Goal: Transaction & Acquisition: Purchase product/service

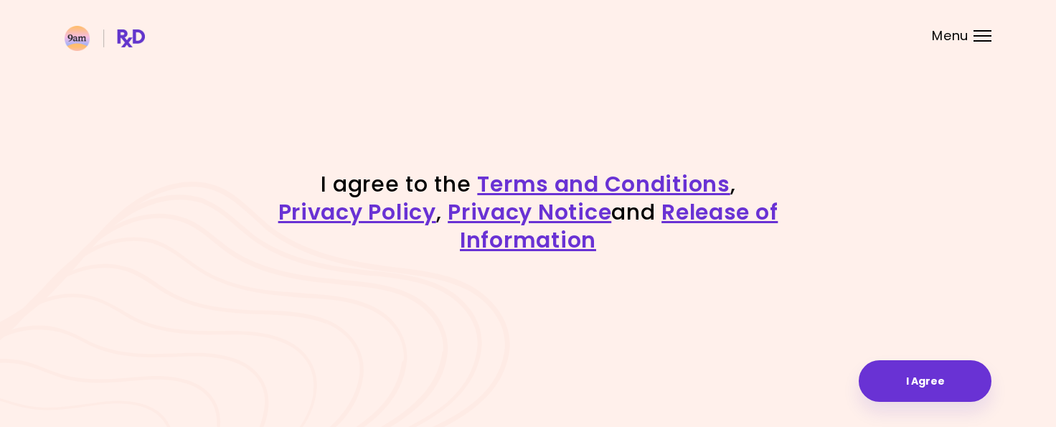
click at [894, 358] on div "I agree to the Terms and Conditions , Privacy Policy , Privacy Notice and Relea…" at bounding box center [528, 213] width 1056 height 427
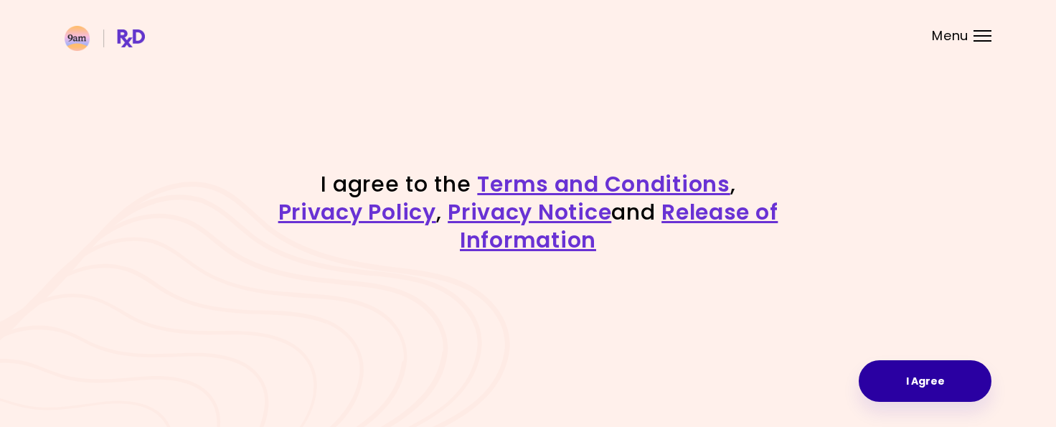
click at [906, 386] on button "I Agree" at bounding box center [925, 381] width 133 height 42
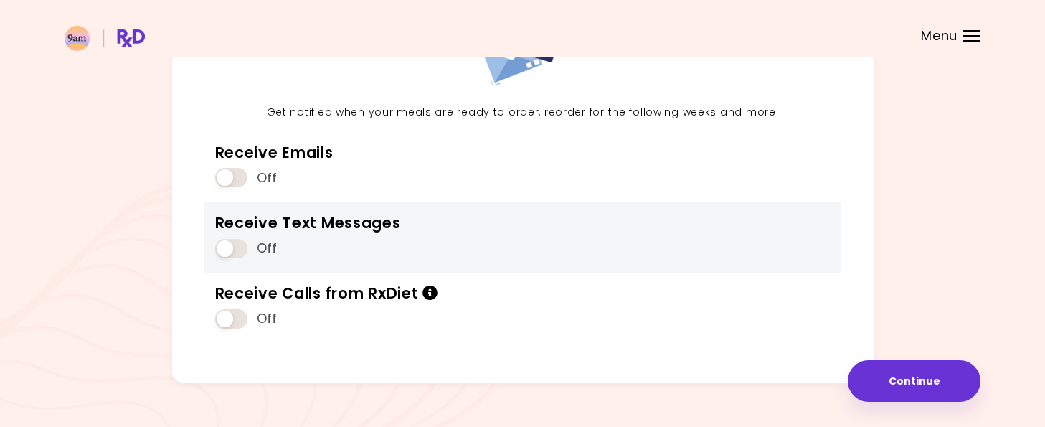
scroll to position [145, 0]
click at [245, 257] on div "Off" at bounding box center [308, 248] width 186 height 27
click at [235, 255] on span at bounding box center [231, 249] width 32 height 19
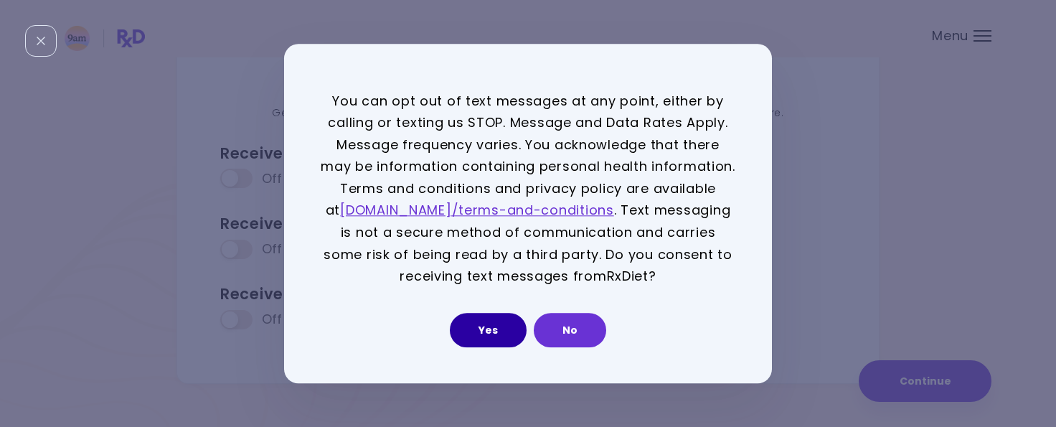
click at [471, 335] on button "Yes" at bounding box center [488, 330] width 77 height 34
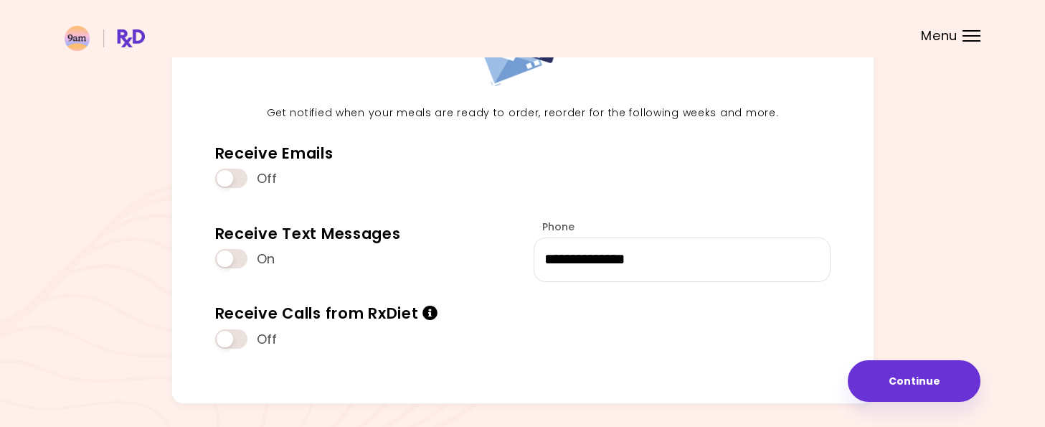
click at [912, 355] on div "**********" at bounding box center [523, 188] width 916 height 454
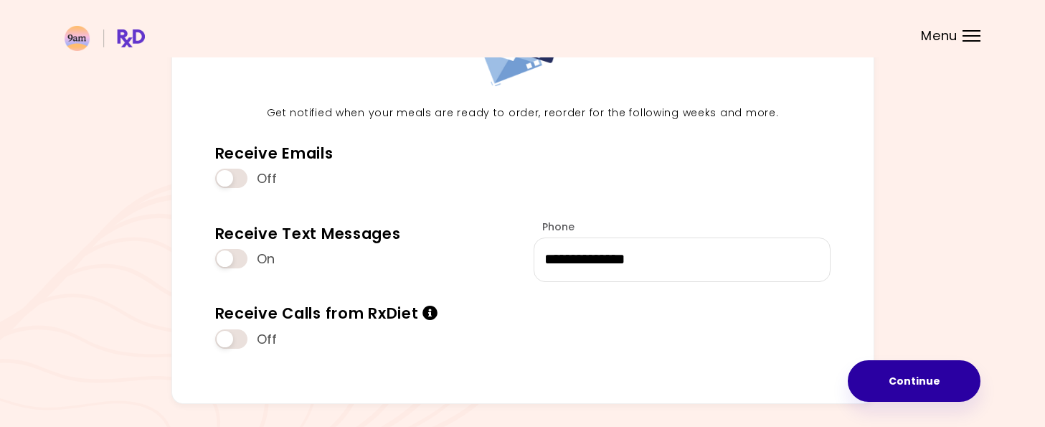
click at [911, 373] on button "Continue" at bounding box center [914, 381] width 133 height 42
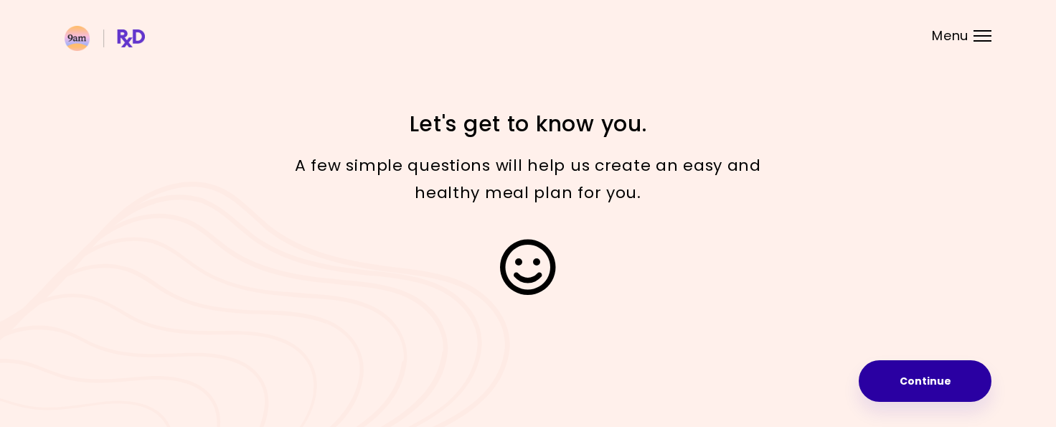
click at [910, 373] on button "Continue" at bounding box center [925, 381] width 133 height 42
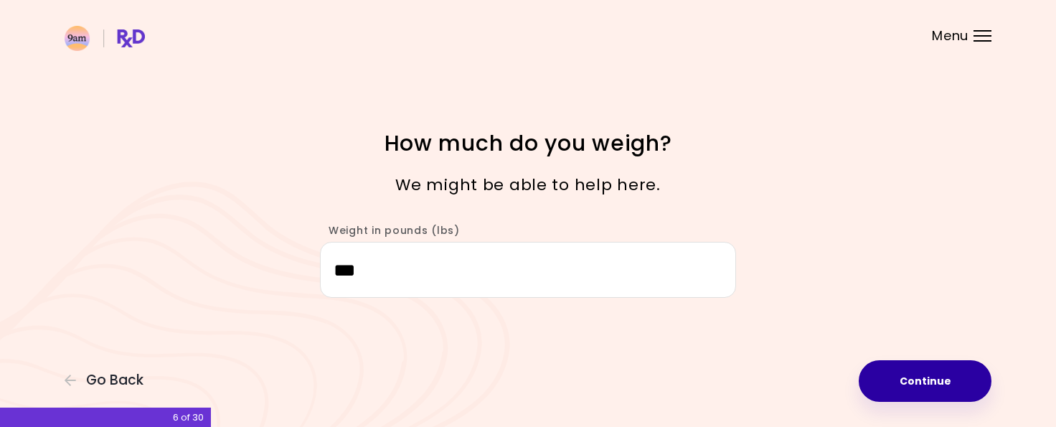
click at [912, 367] on button "Continue" at bounding box center [925, 381] width 133 height 42
select select "****"
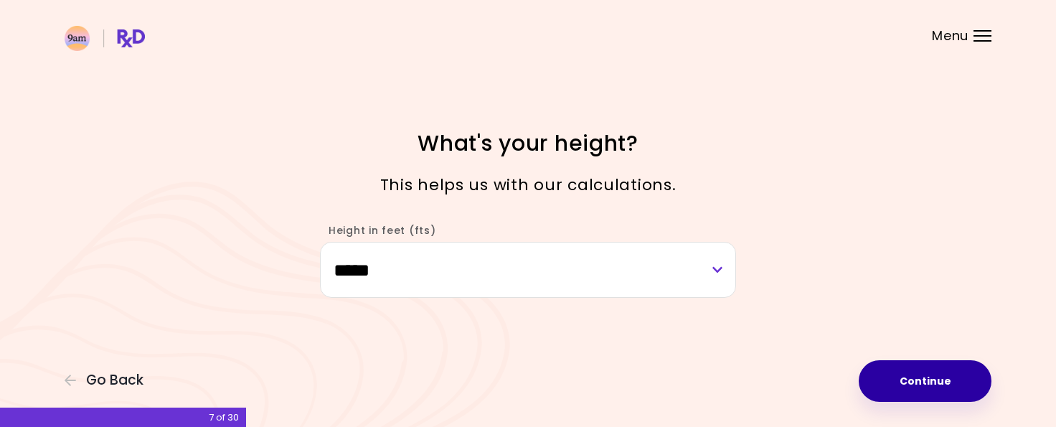
click at [912, 367] on button "Continue" at bounding box center [925, 381] width 133 height 42
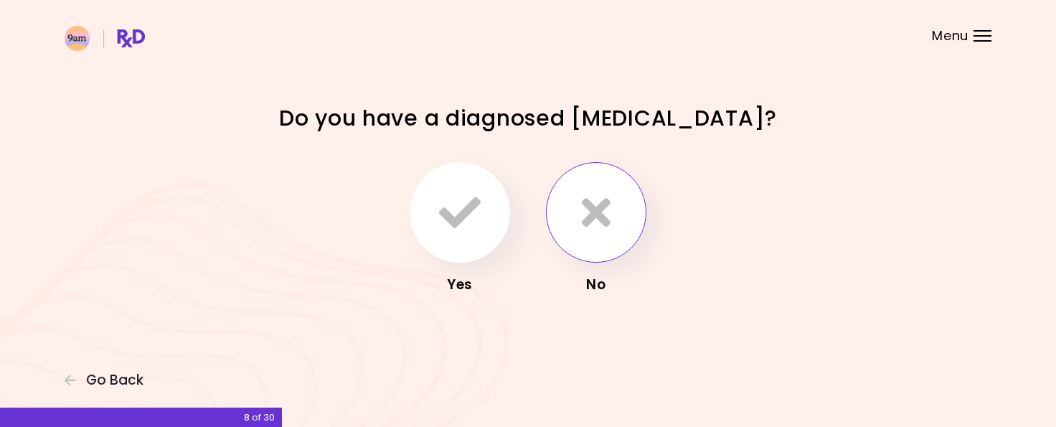
click at [574, 220] on button "button" at bounding box center [596, 212] width 100 height 100
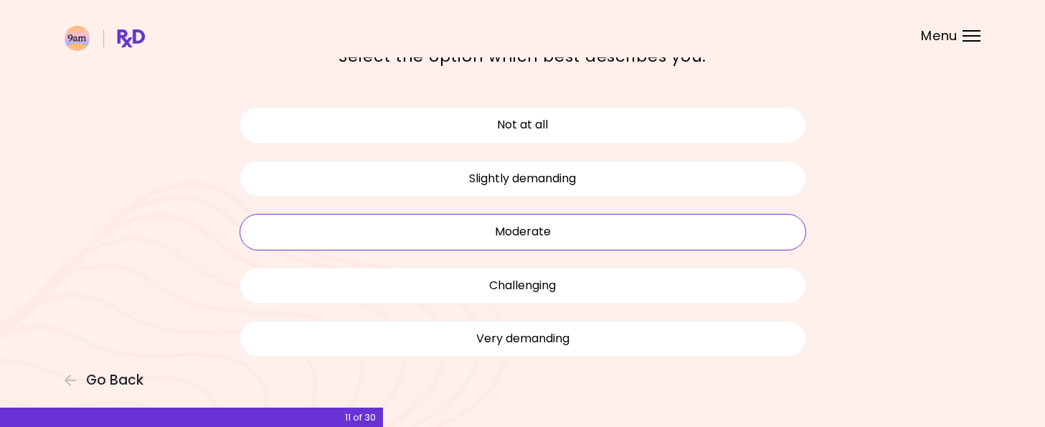
scroll to position [80, 0]
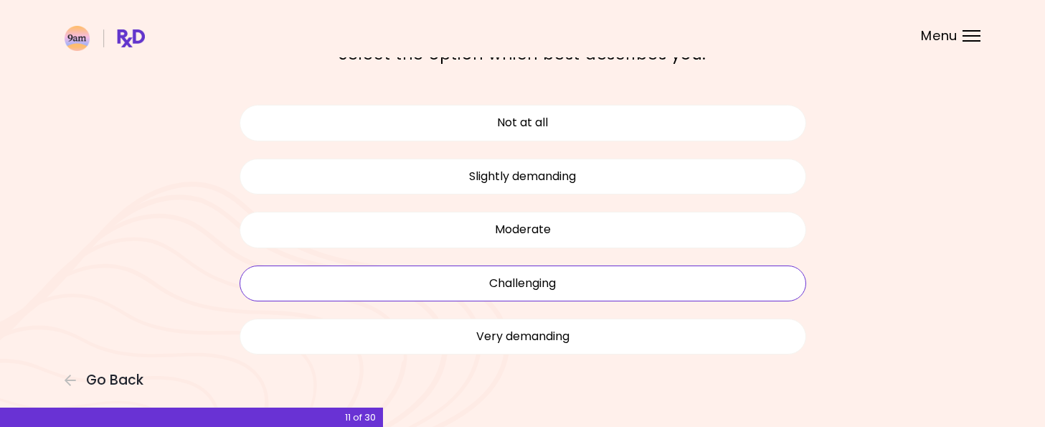
click at [623, 283] on button "Challenging" at bounding box center [523, 283] width 567 height 36
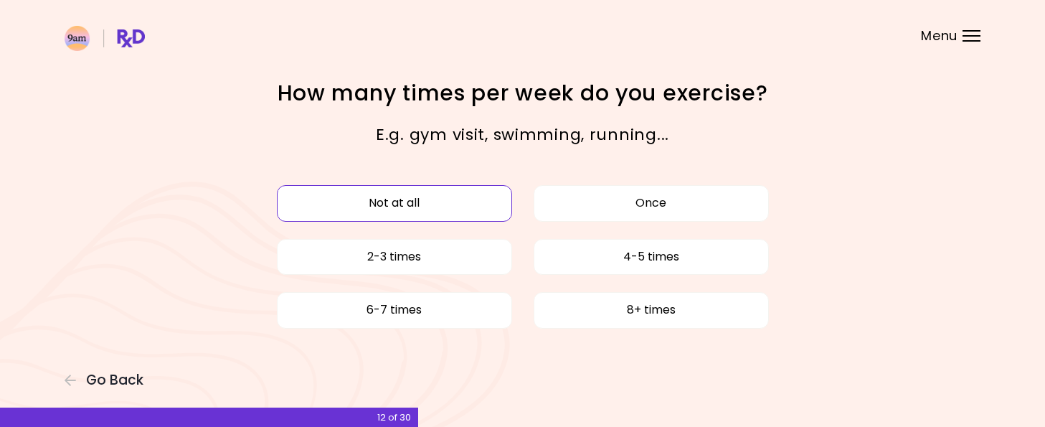
click at [435, 187] on button "Not at all" at bounding box center [394, 203] width 235 height 36
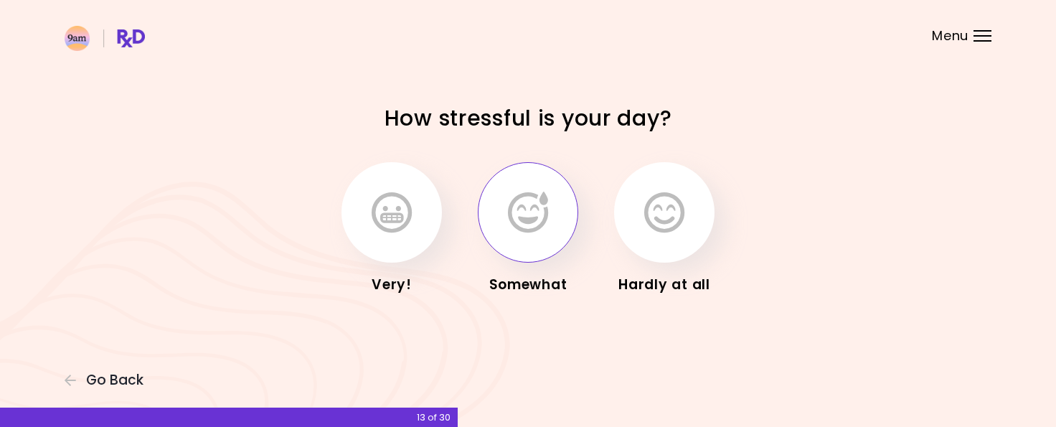
click at [510, 232] on icon "button" at bounding box center [528, 213] width 40 height 42
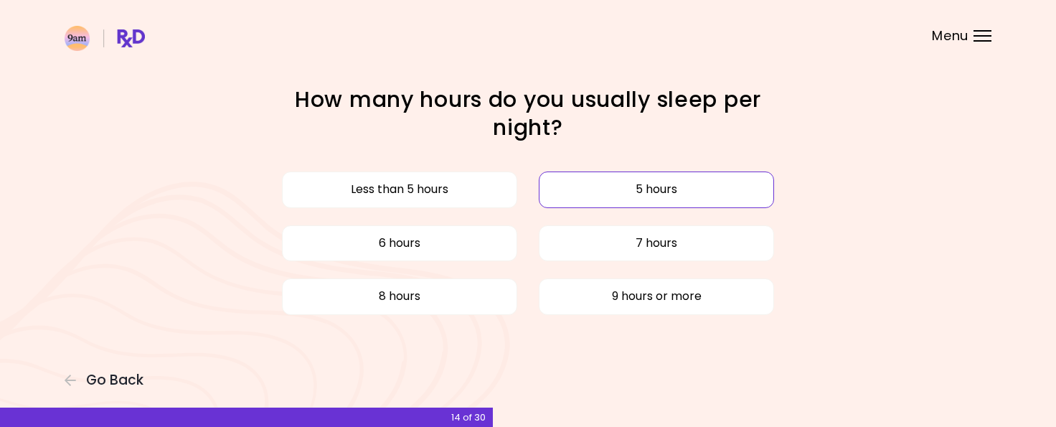
click at [568, 194] on button "5 hours" at bounding box center [656, 189] width 235 height 36
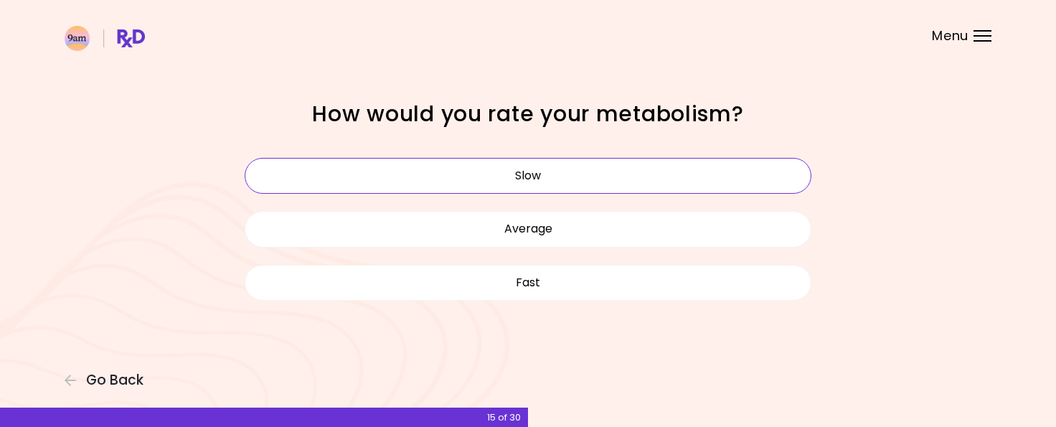
click at [545, 182] on button "Slow" at bounding box center [528, 176] width 567 height 36
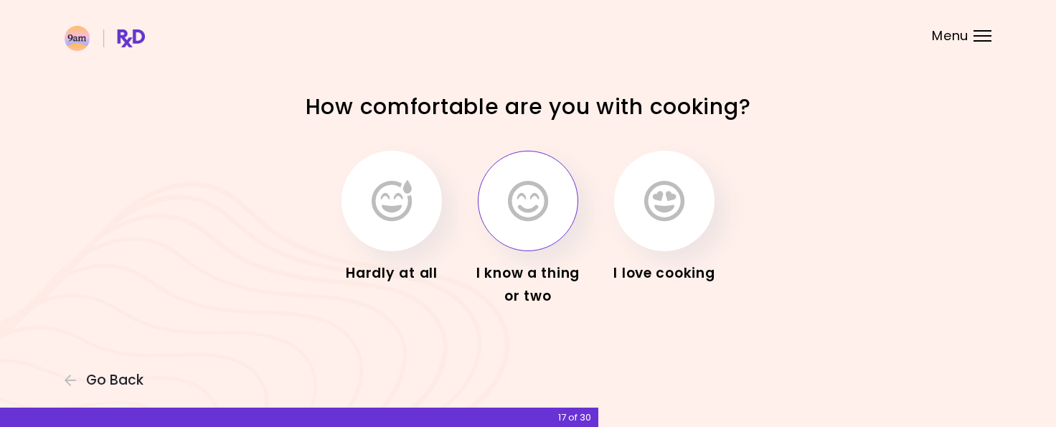
click at [535, 200] on icon "button" at bounding box center [528, 201] width 40 height 42
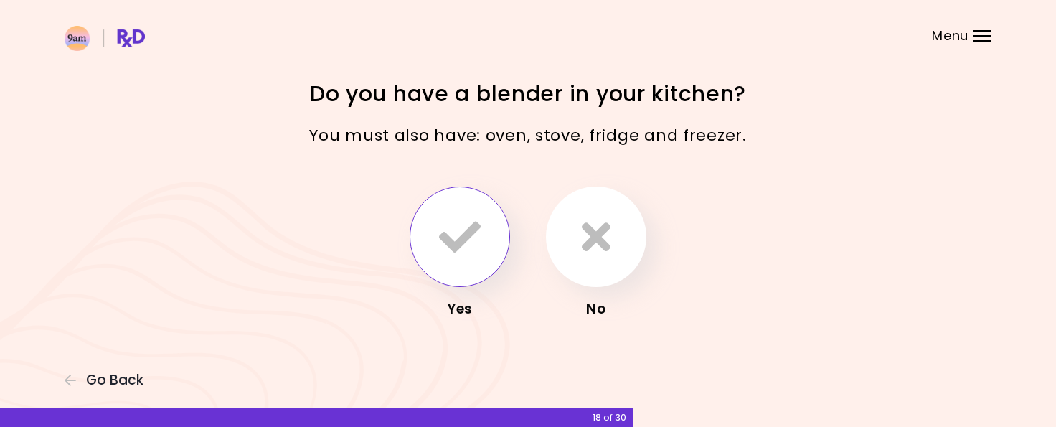
click at [484, 231] on button "button" at bounding box center [460, 237] width 100 height 100
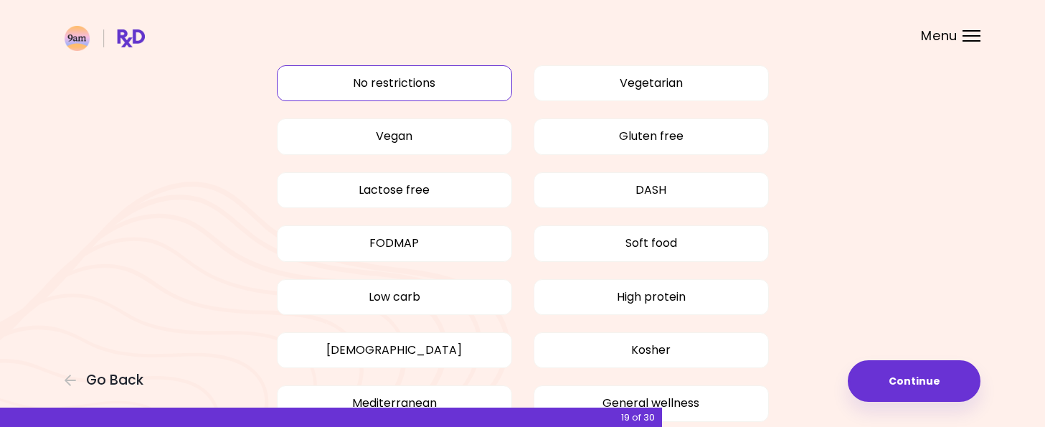
scroll to position [68, 0]
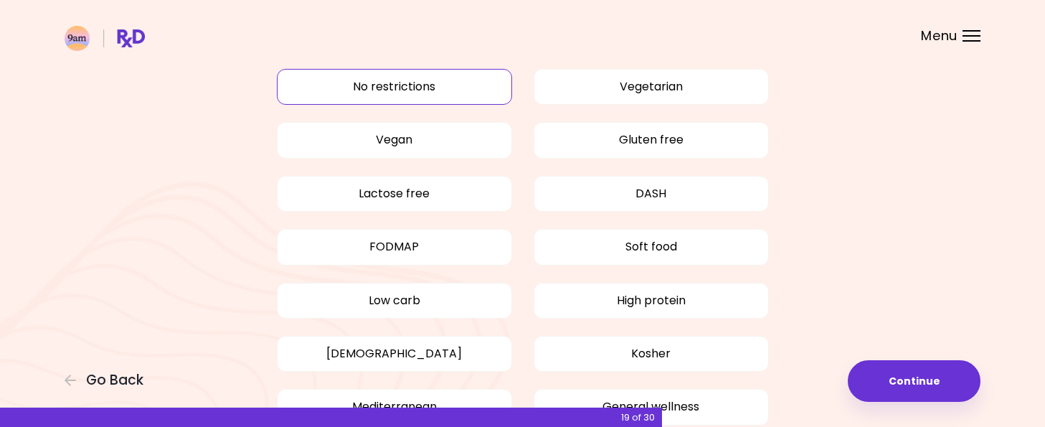
click at [357, 75] on button "No restrictions" at bounding box center [394, 87] width 235 height 36
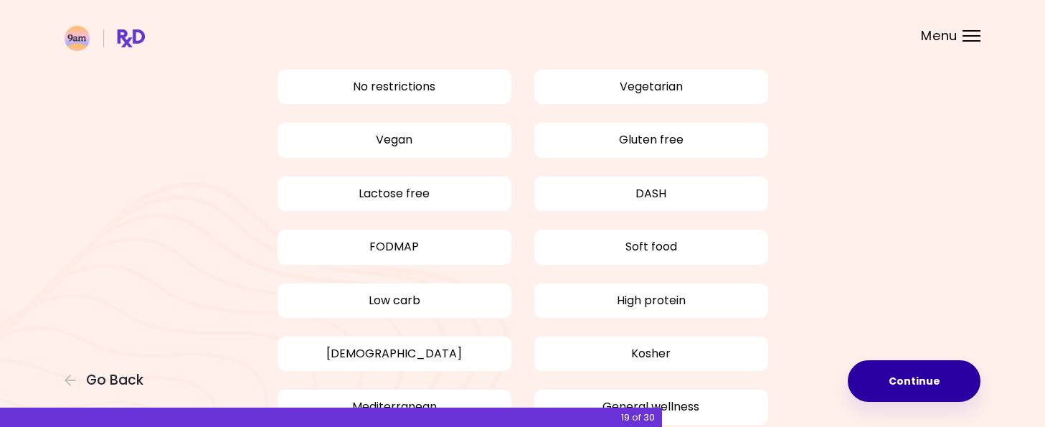
click at [921, 378] on button "Continue" at bounding box center [914, 381] width 133 height 42
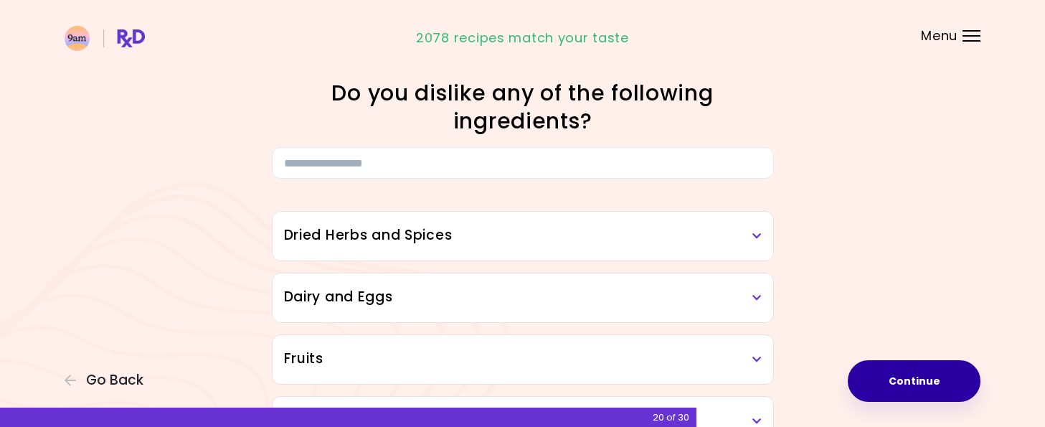
click at [853, 387] on button "Continue" at bounding box center [914, 381] width 133 height 42
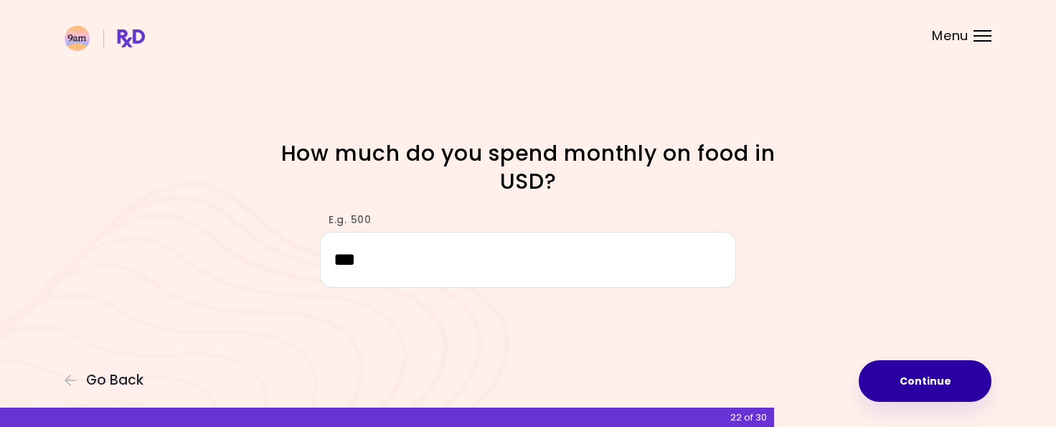
type input "***"
click at [923, 378] on button "Continue" at bounding box center [925, 381] width 133 height 42
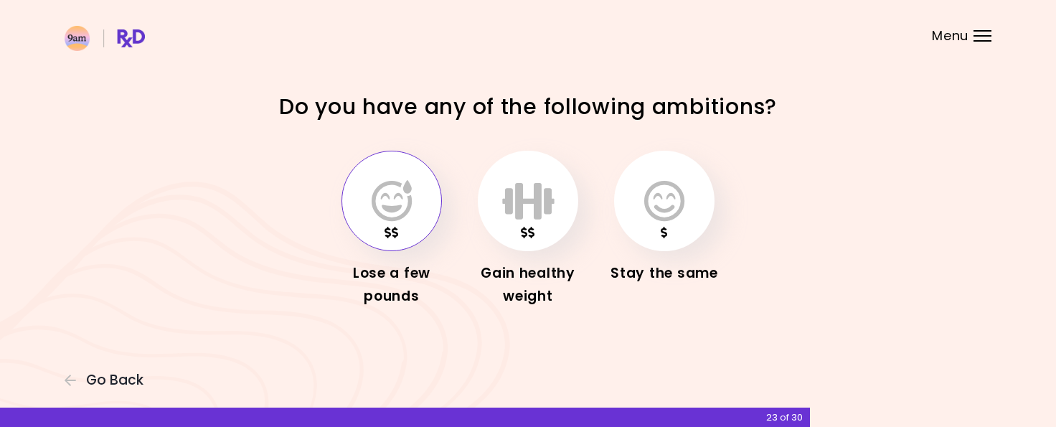
click at [385, 222] on button "button" at bounding box center [392, 201] width 100 height 100
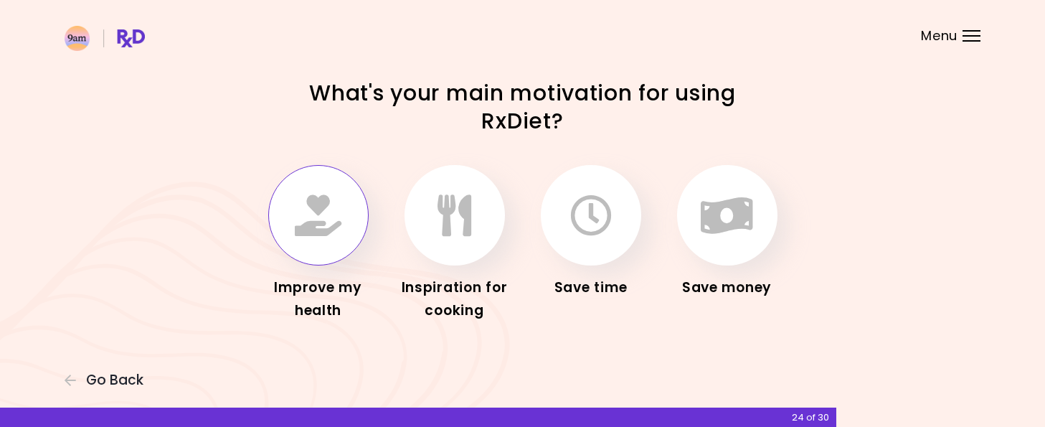
click at [321, 217] on icon "button" at bounding box center [318, 215] width 47 height 42
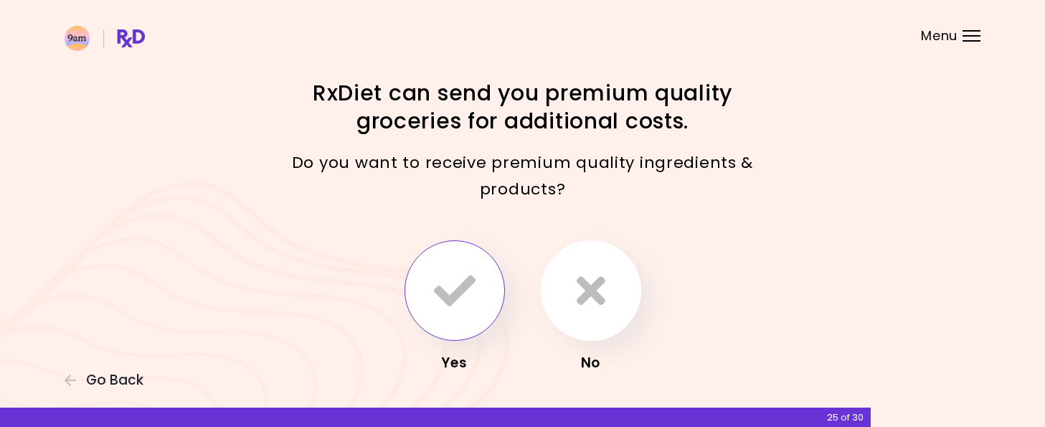
click at [463, 288] on icon "button" at bounding box center [455, 291] width 42 height 42
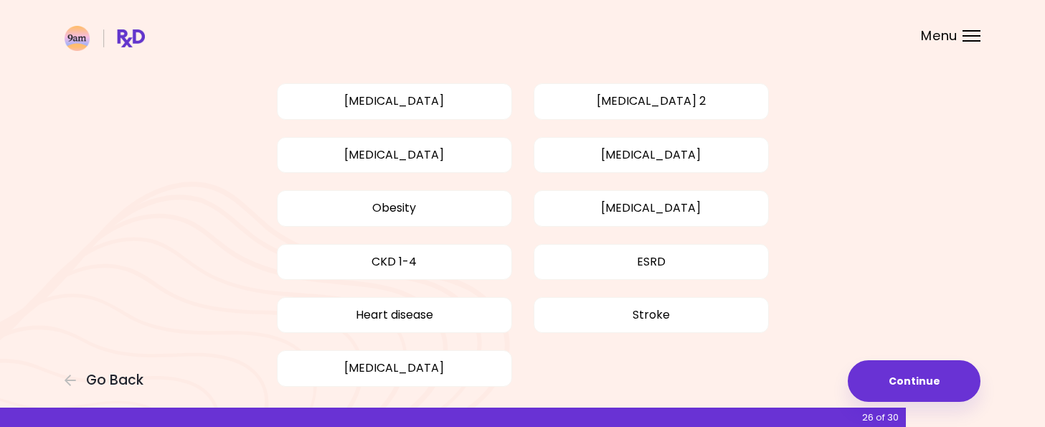
scroll to position [101, 0]
click at [329, 209] on button "Obesity" at bounding box center [394, 209] width 235 height 36
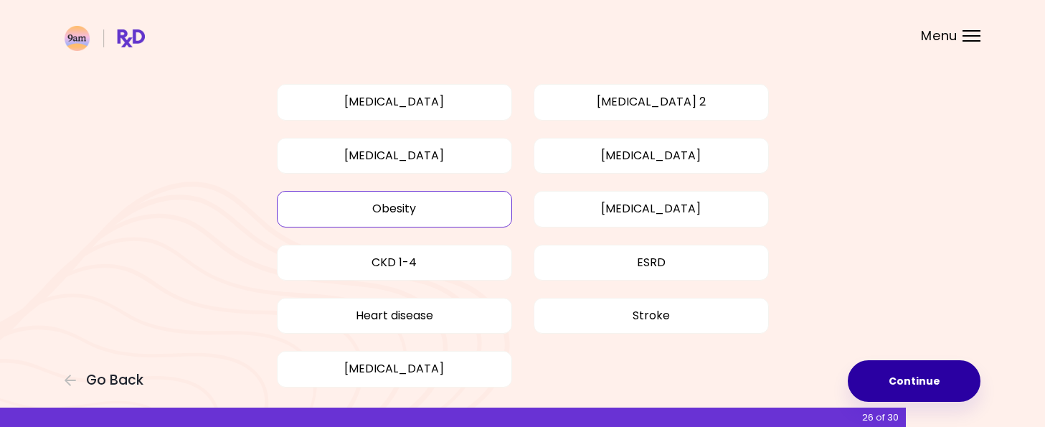
click at [890, 387] on button "Continue" at bounding box center [914, 381] width 133 height 42
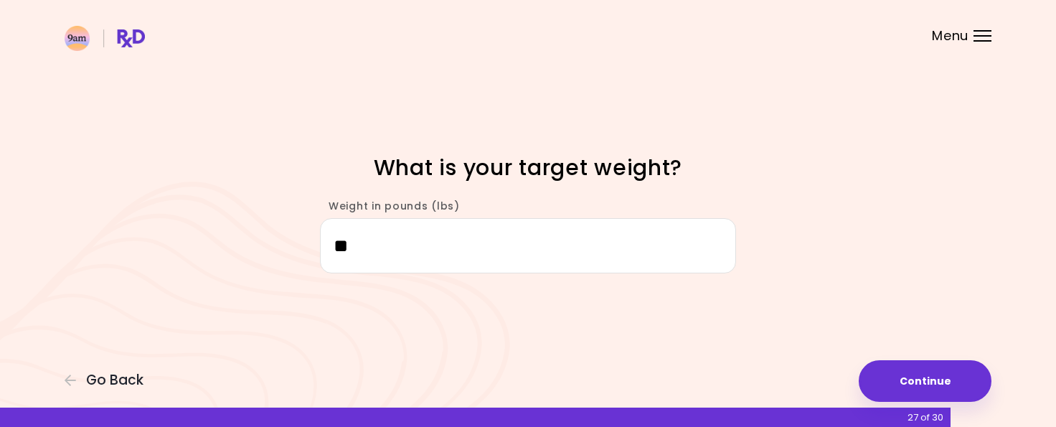
type input "*"
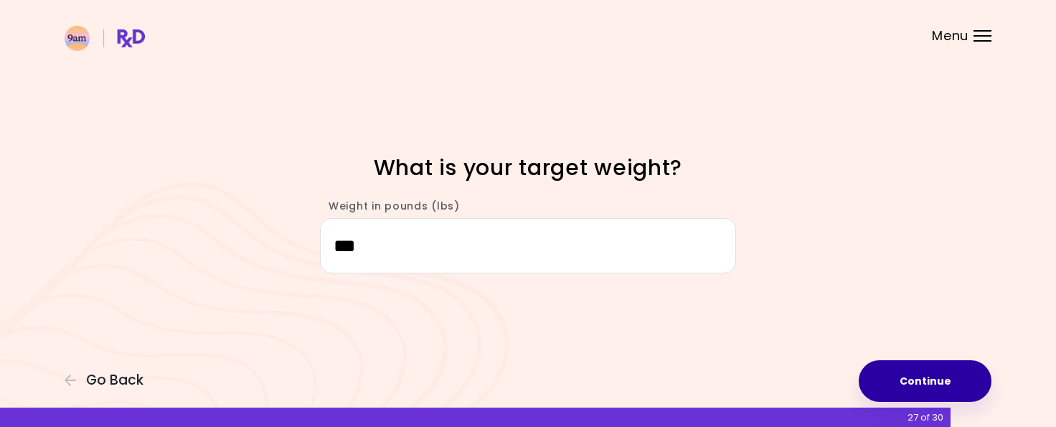
type input "***"
click at [945, 384] on button "Continue" at bounding box center [925, 381] width 133 height 42
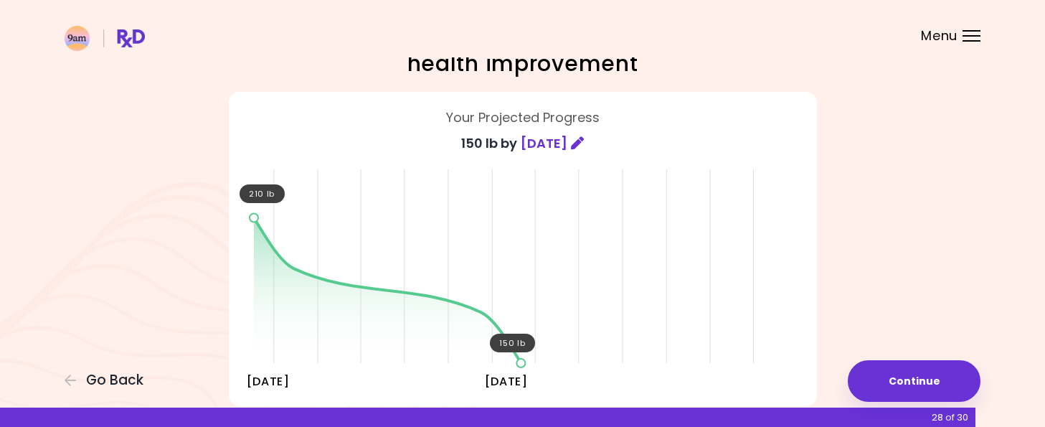
scroll to position [105, 0]
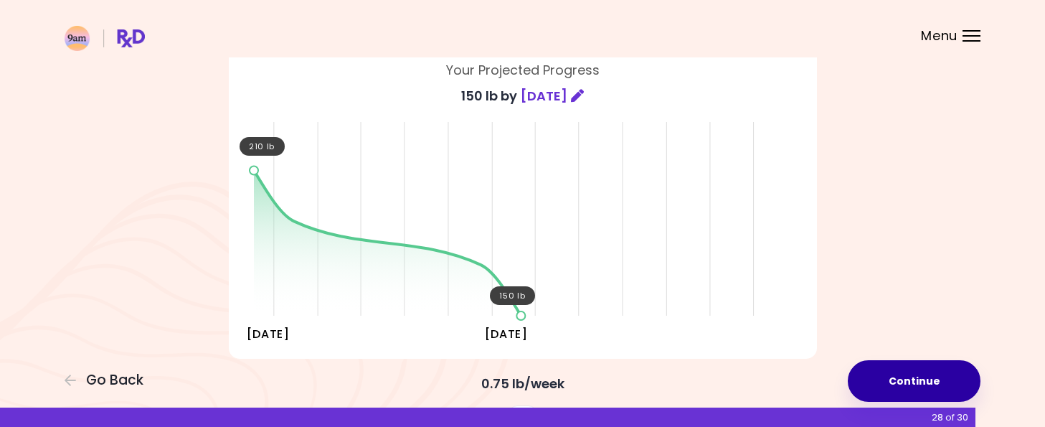
click at [857, 373] on button "Continue" at bounding box center [914, 381] width 133 height 42
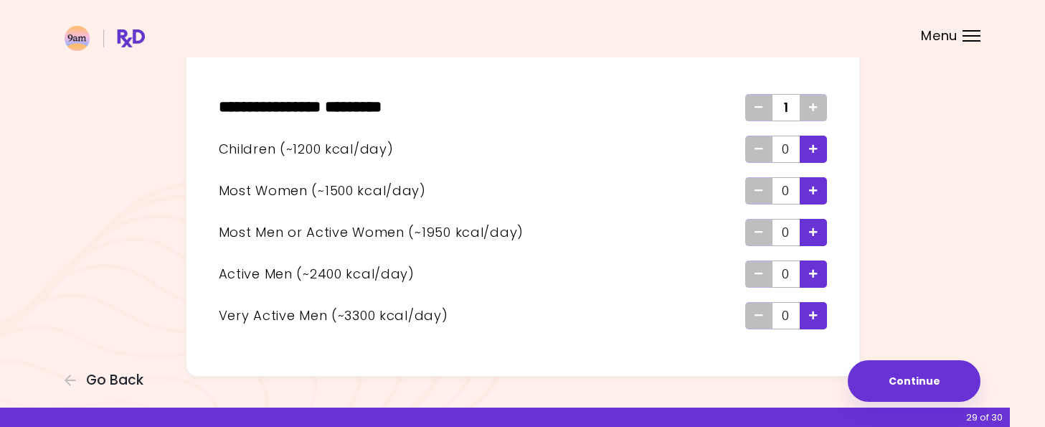
scroll to position [75, 0]
click at [807, 151] on div "Add - Child" at bounding box center [813, 149] width 27 height 27
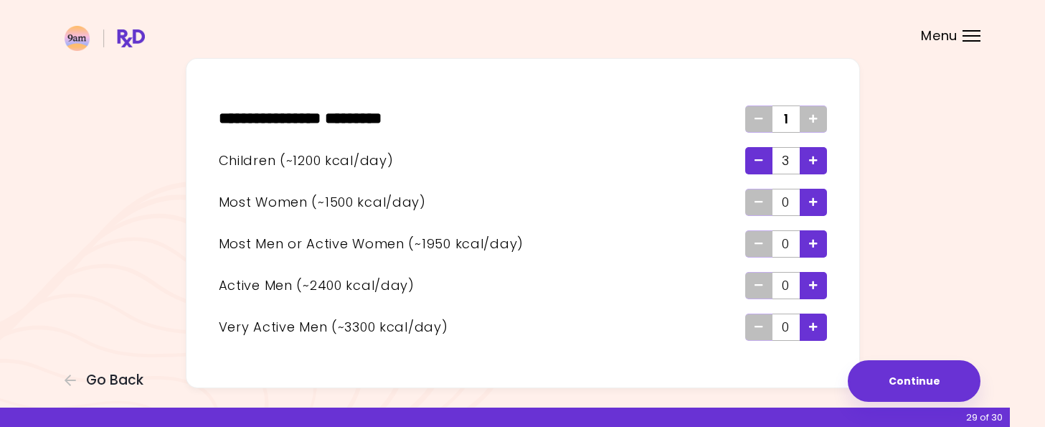
scroll to position [65, 0]
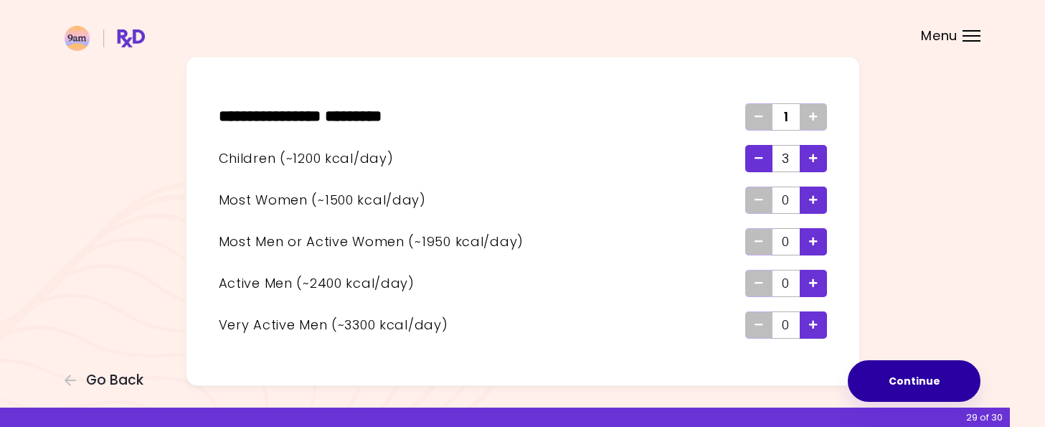
click at [901, 374] on button "Continue" at bounding box center [914, 381] width 133 height 42
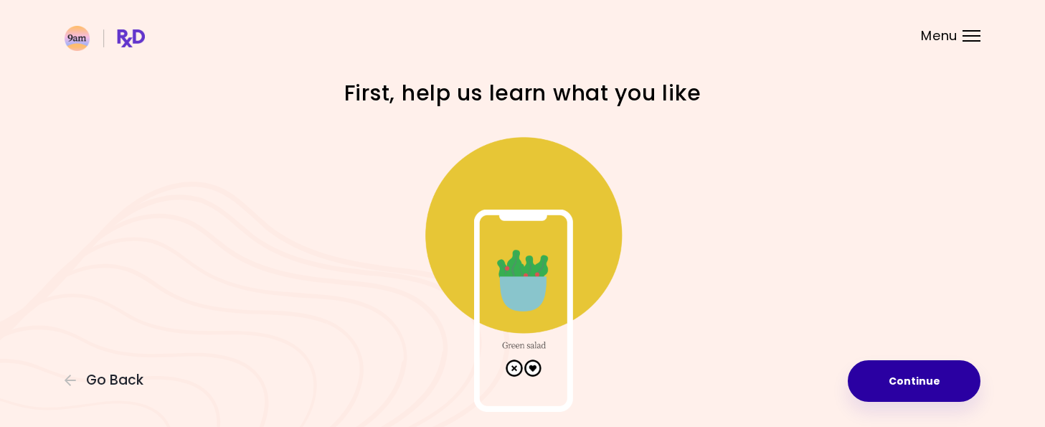
click at [901, 372] on button "Continue" at bounding box center [914, 381] width 133 height 42
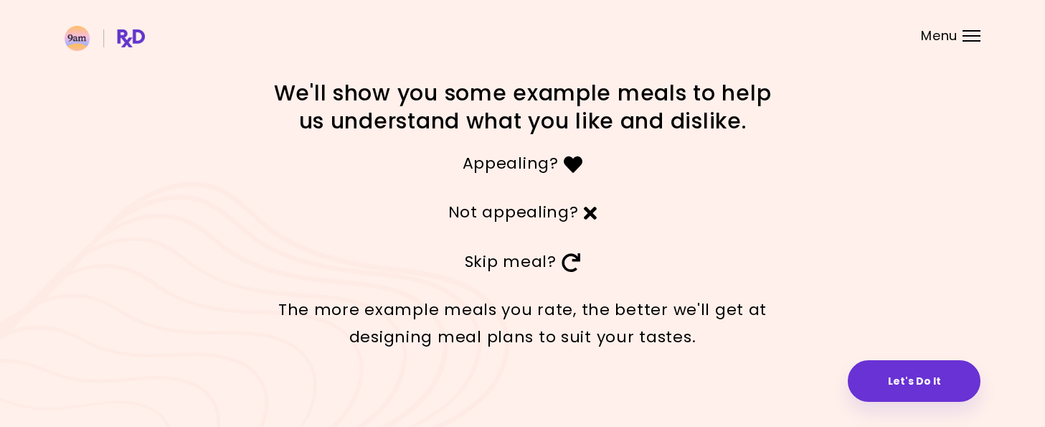
click at [901, 372] on button "Let's Do It" at bounding box center [914, 381] width 133 height 42
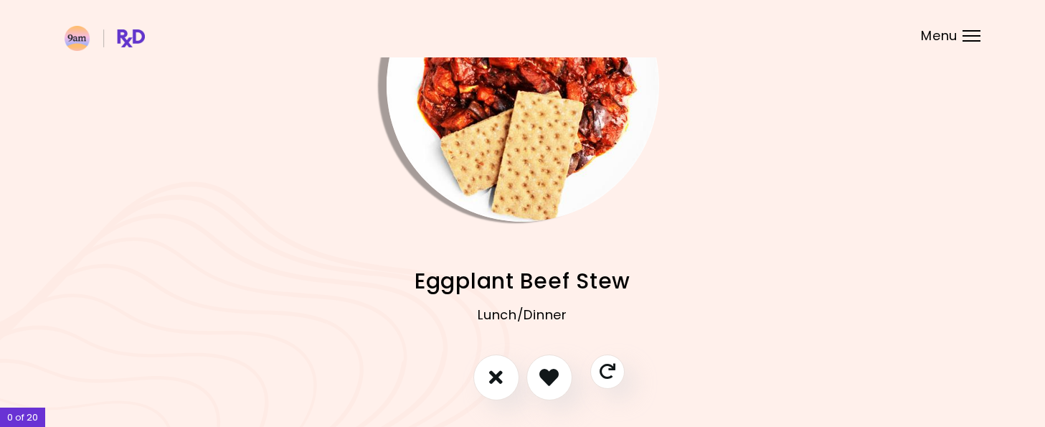
scroll to position [138, 0]
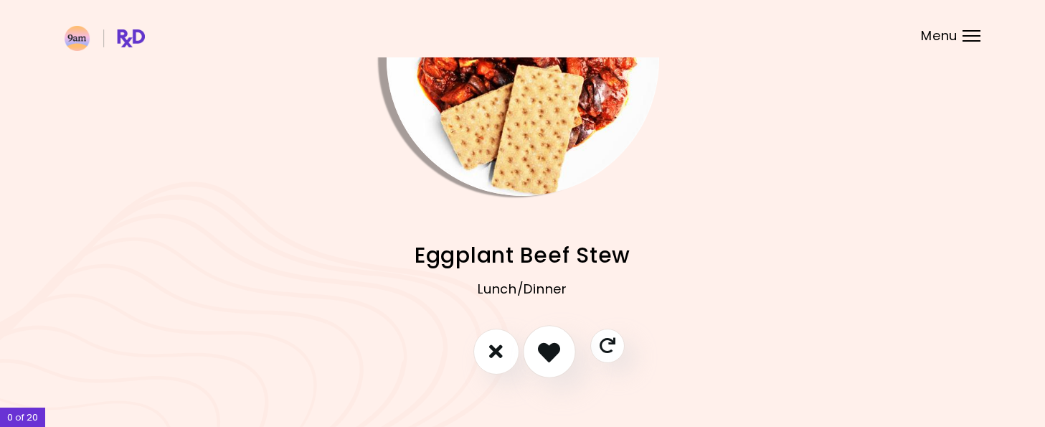
click at [532, 354] on button "I like this recipe" at bounding box center [549, 351] width 53 height 53
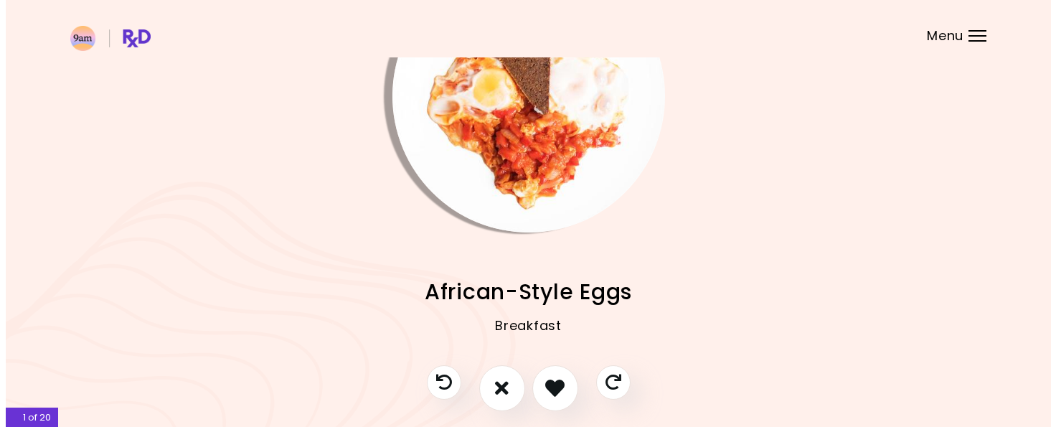
scroll to position [103, 0]
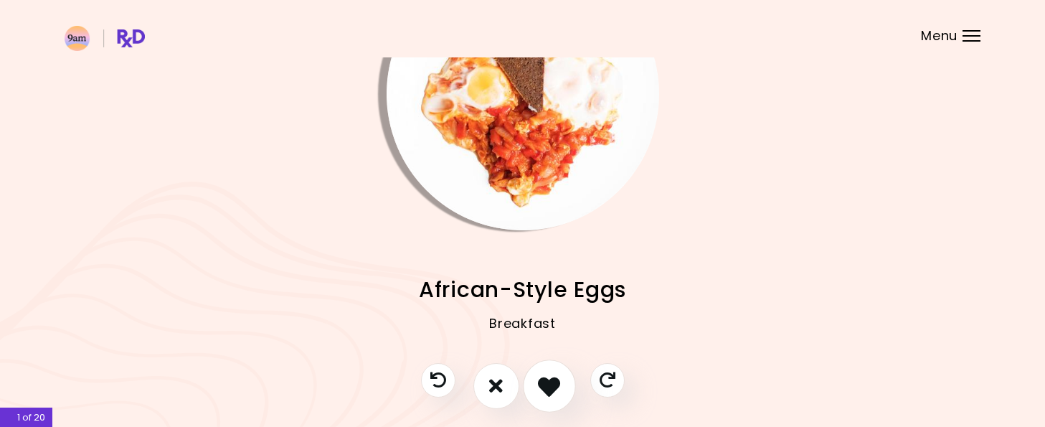
click at [546, 389] on icon "I like this recipe" at bounding box center [549, 386] width 22 height 22
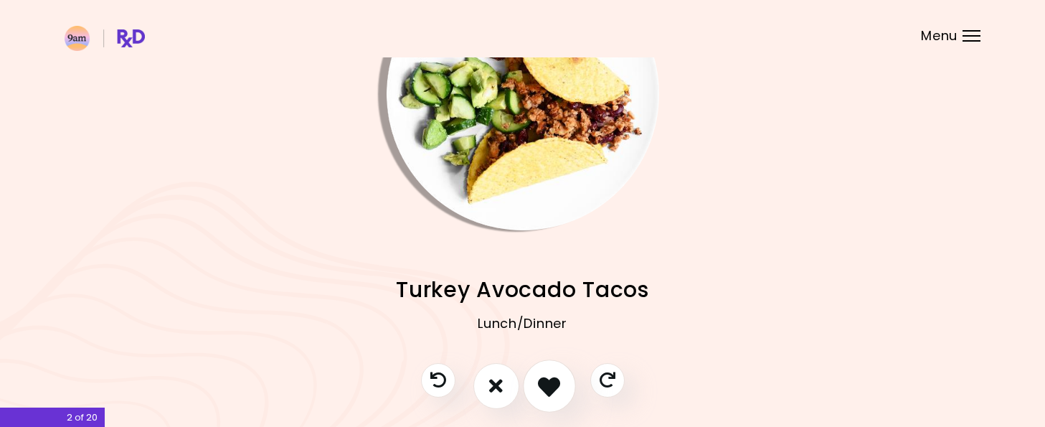
click at [546, 389] on icon "I like this recipe" at bounding box center [549, 386] width 22 height 22
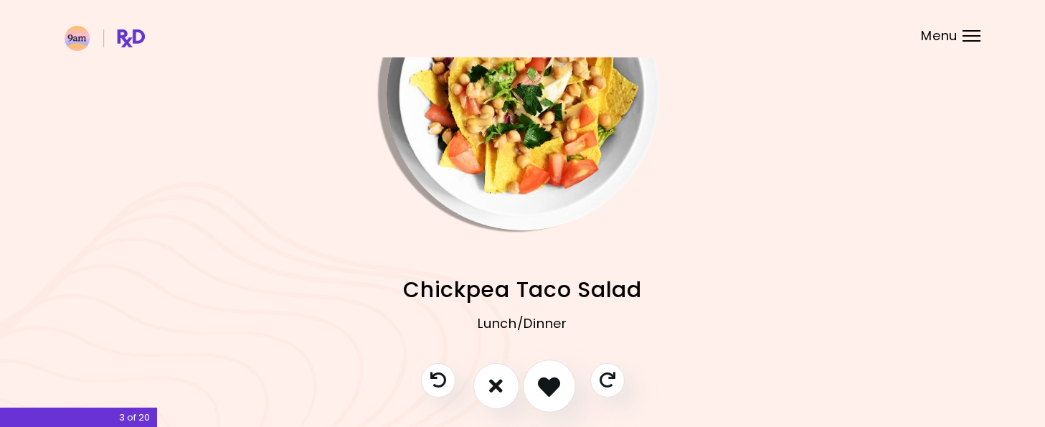
click at [546, 389] on icon "I like this recipe" at bounding box center [549, 386] width 22 height 22
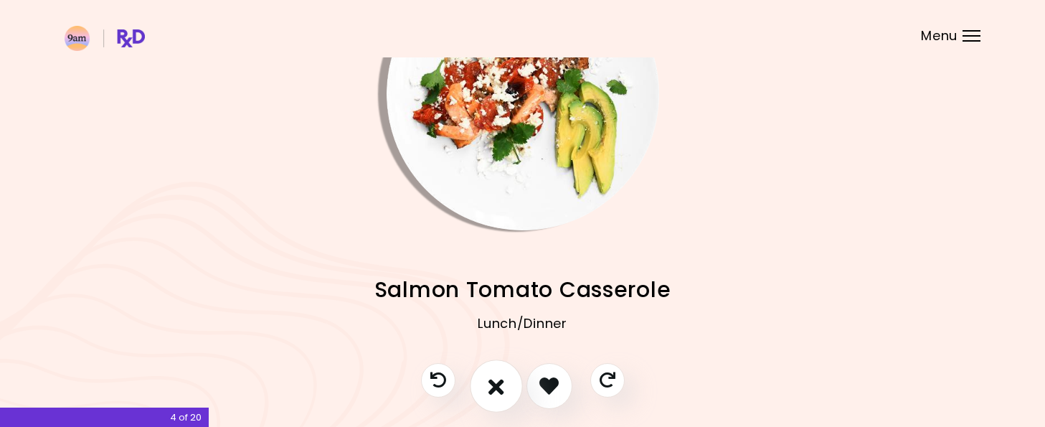
click at [499, 384] on icon "I don't like this recipe" at bounding box center [497, 386] width 16 height 22
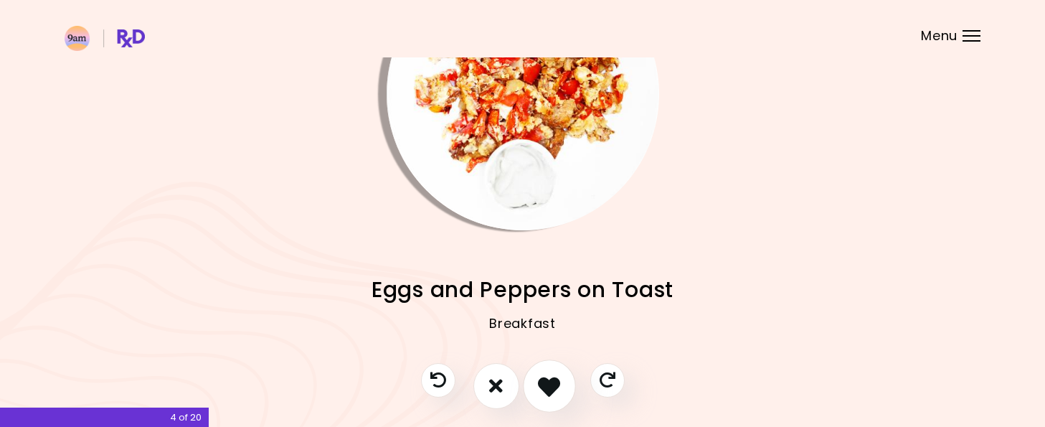
click at [537, 383] on button "I like this recipe" at bounding box center [549, 385] width 53 height 53
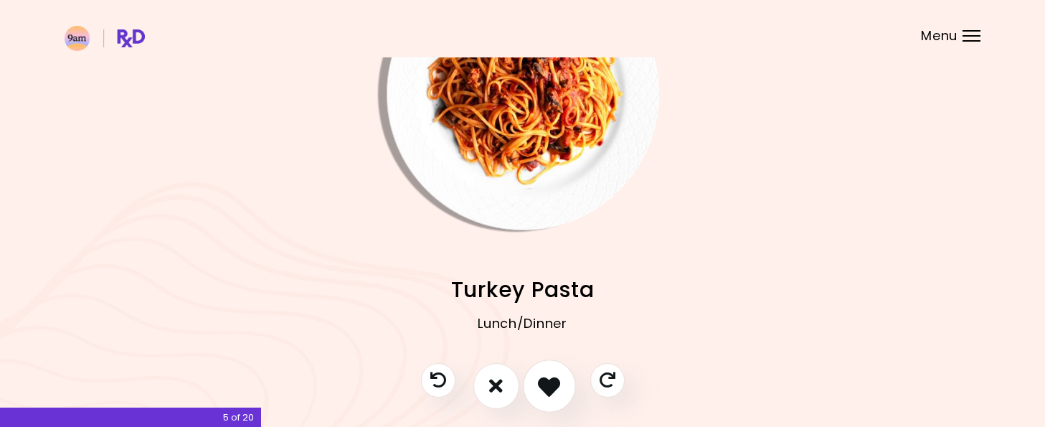
click at [537, 382] on button "I like this recipe" at bounding box center [549, 385] width 53 height 53
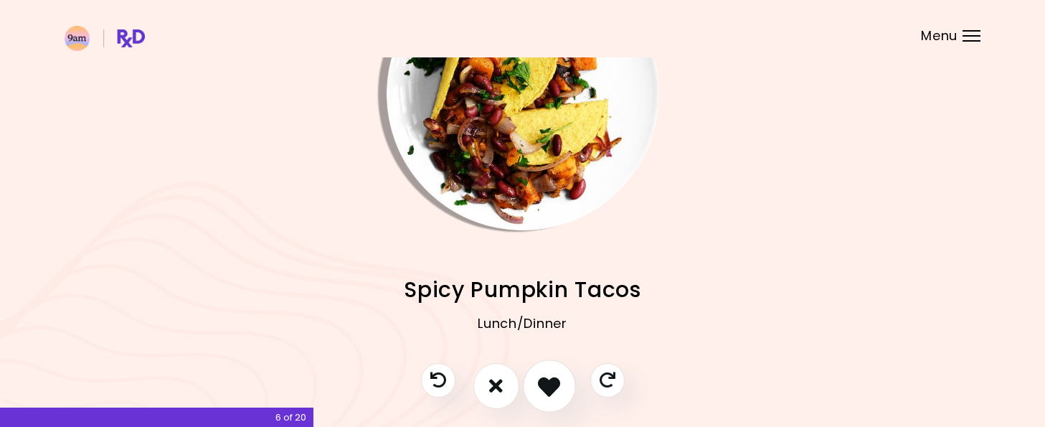
click at [537, 382] on button "I like this recipe" at bounding box center [549, 385] width 53 height 53
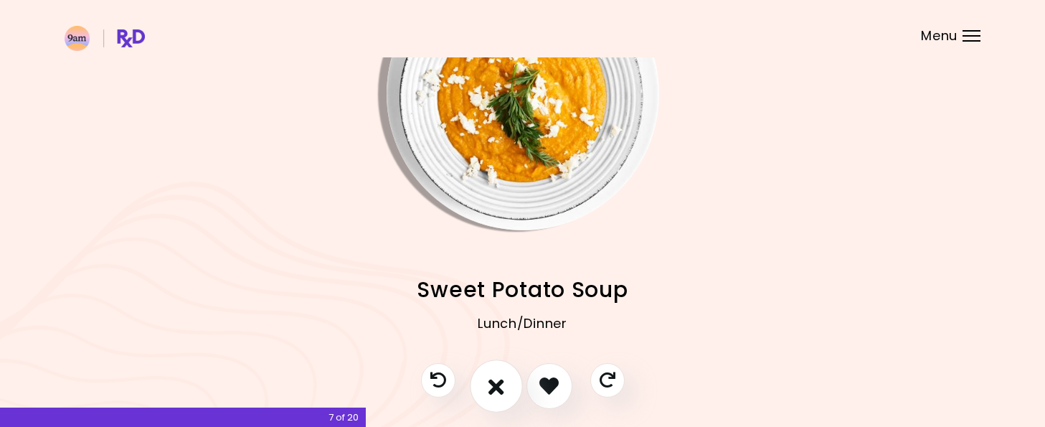
click at [499, 382] on icon "I don't like this recipe" at bounding box center [497, 386] width 16 height 22
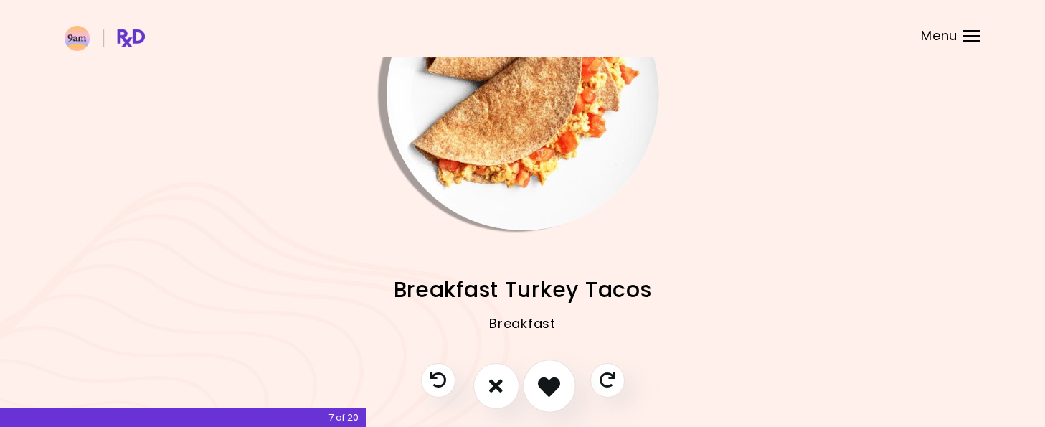
click at [542, 384] on icon "I like this recipe" at bounding box center [549, 386] width 22 height 22
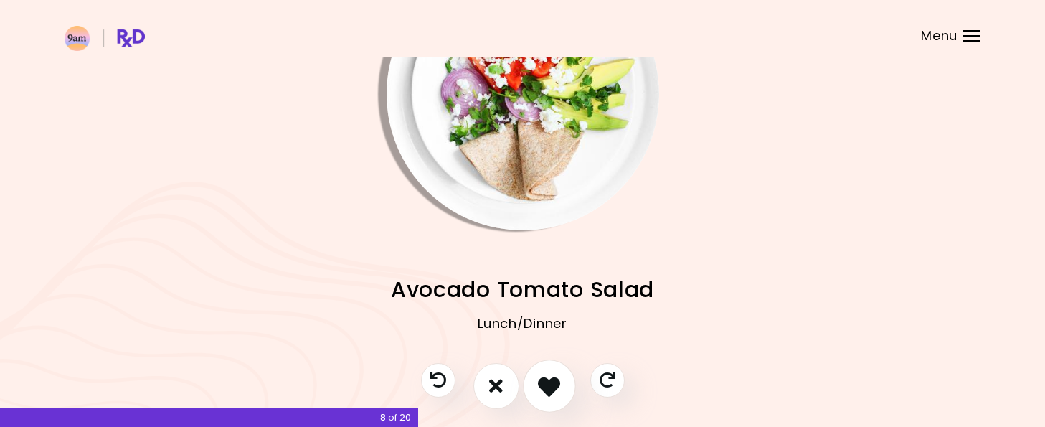
click at [542, 384] on icon "I like this recipe" at bounding box center [549, 386] width 22 height 22
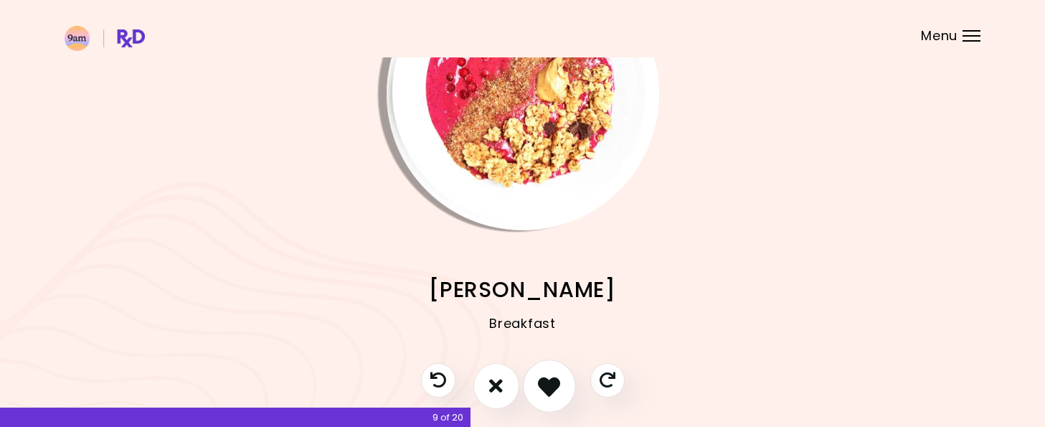
click at [542, 384] on icon "I like this recipe" at bounding box center [549, 386] width 22 height 22
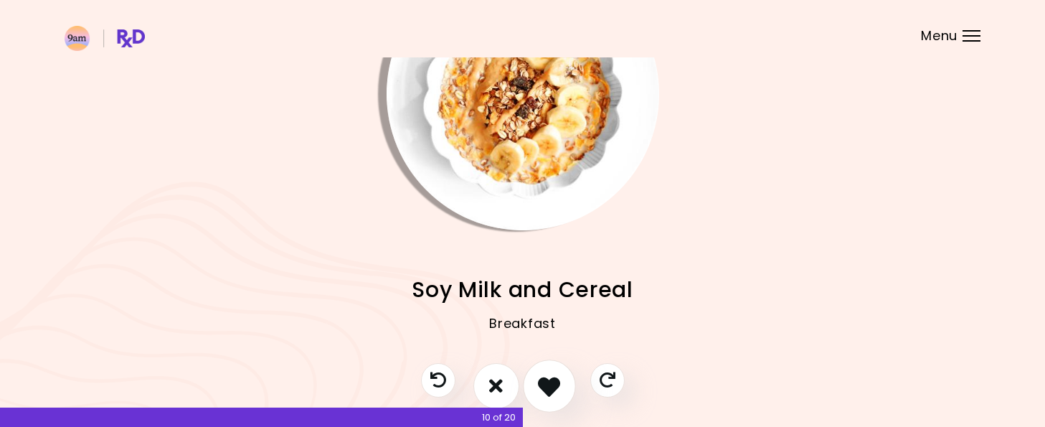
click at [542, 384] on icon "I like this recipe" at bounding box center [549, 386] width 22 height 22
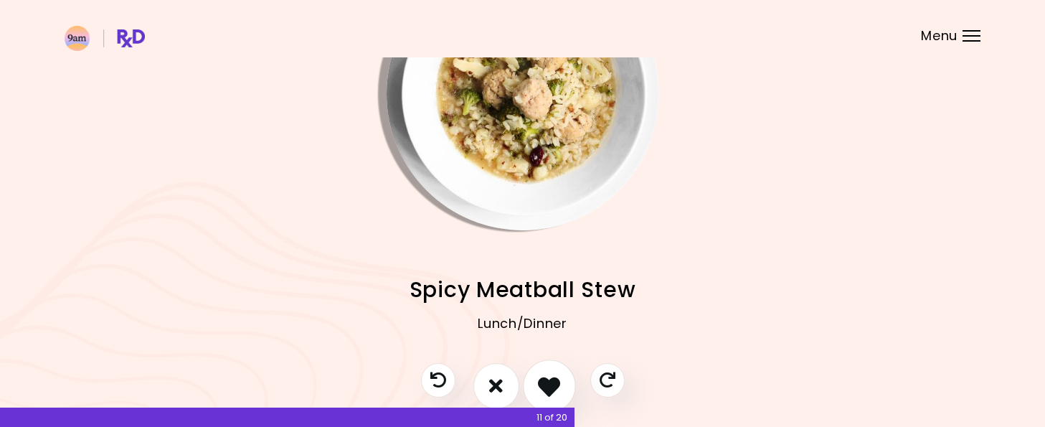
click at [542, 382] on icon "I like this recipe" at bounding box center [549, 386] width 22 height 22
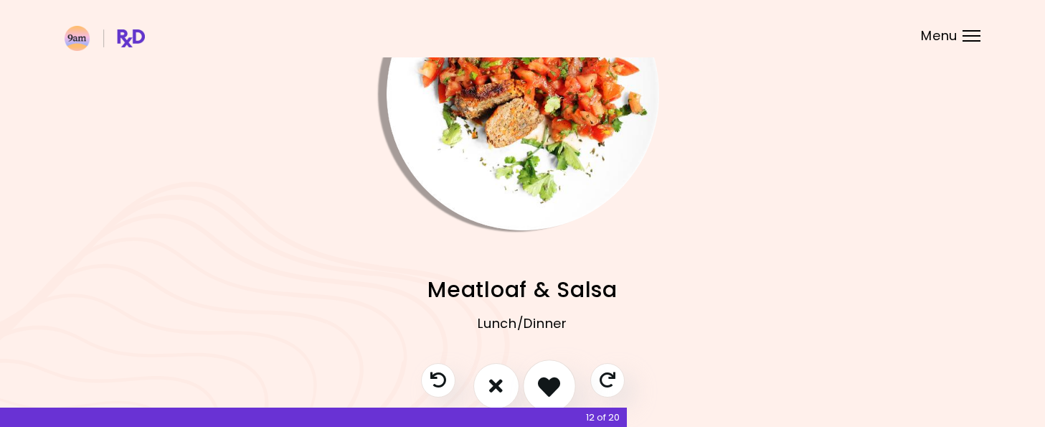
click at [542, 382] on icon "I like this recipe" at bounding box center [549, 386] width 22 height 22
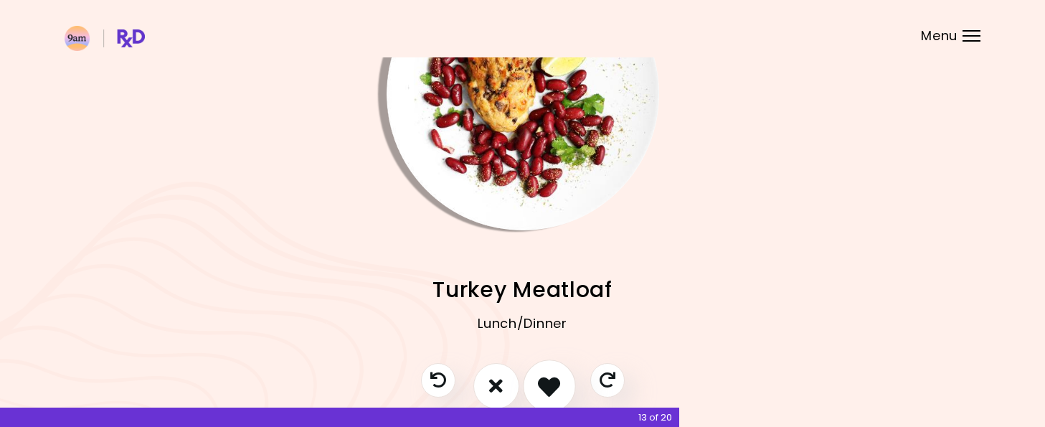
click at [542, 382] on icon "I like this recipe" at bounding box center [549, 386] width 22 height 22
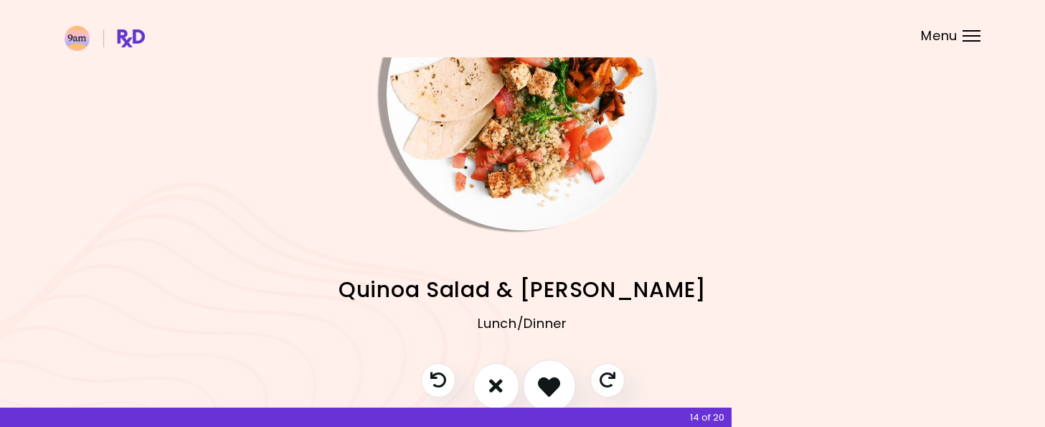
click at [542, 382] on icon "I like this recipe" at bounding box center [549, 386] width 22 height 22
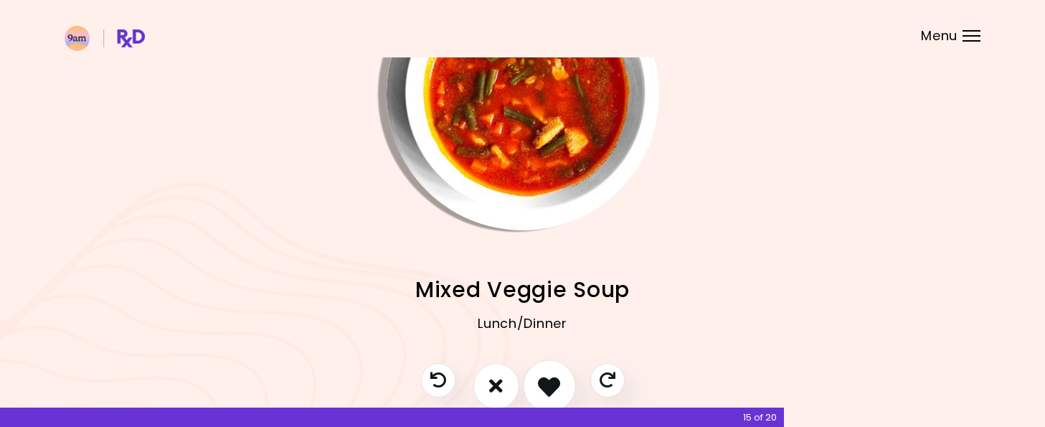
click at [542, 382] on icon "I like this recipe" at bounding box center [549, 386] width 22 height 22
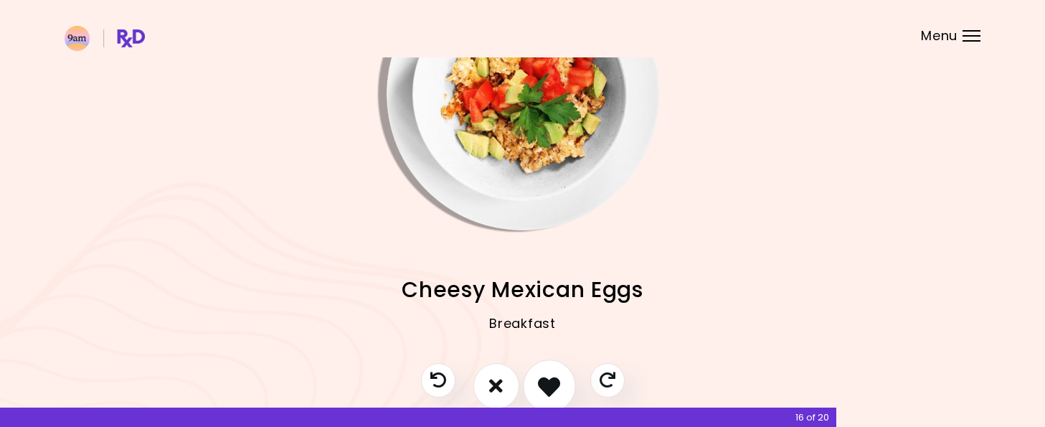
click at [542, 382] on icon "I like this recipe" at bounding box center [549, 386] width 22 height 22
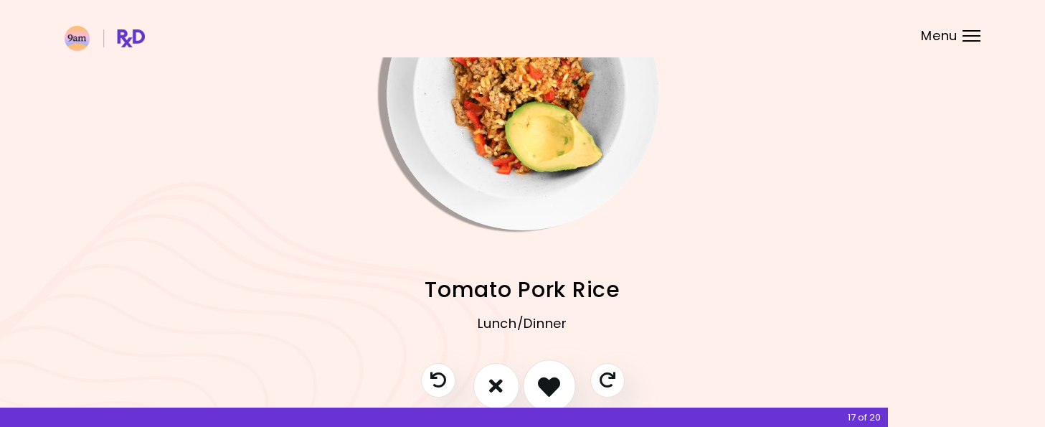
click at [542, 382] on icon "I like this recipe" at bounding box center [549, 386] width 22 height 22
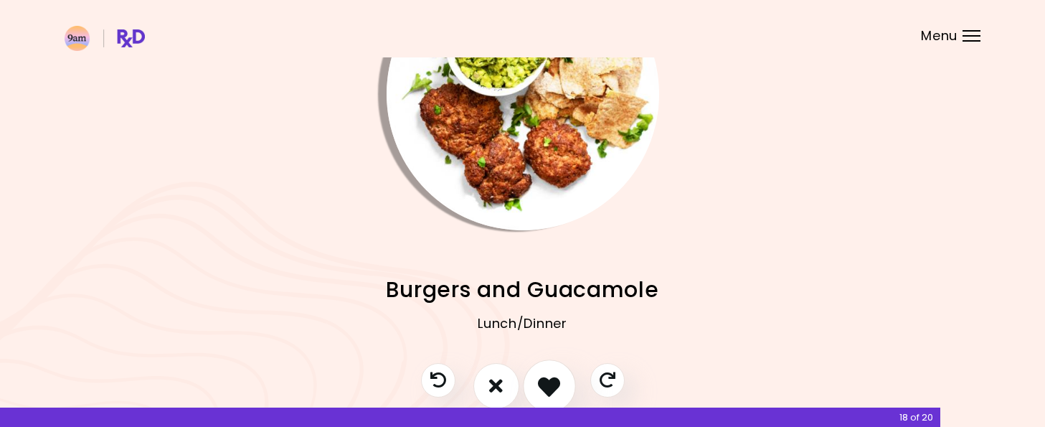
click at [542, 382] on icon "I like this recipe" at bounding box center [549, 386] width 22 height 22
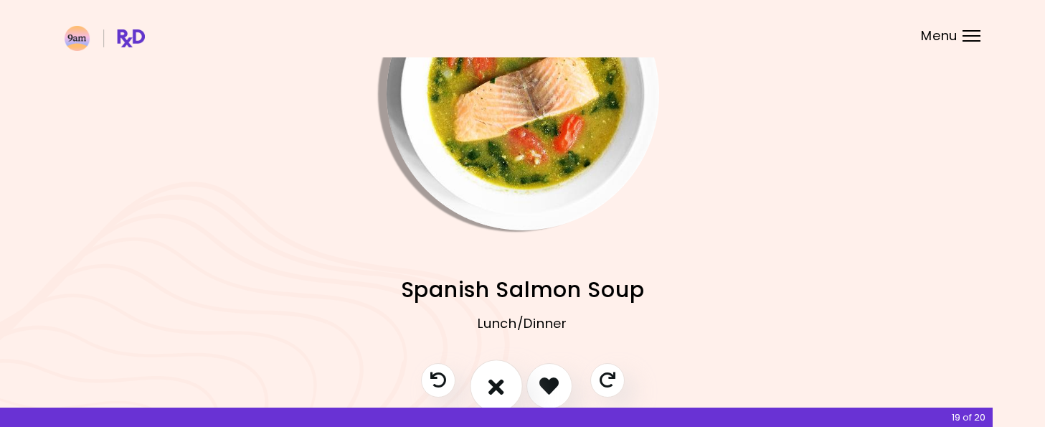
click at [505, 390] on button "I don't like this recipe" at bounding box center [496, 385] width 53 height 53
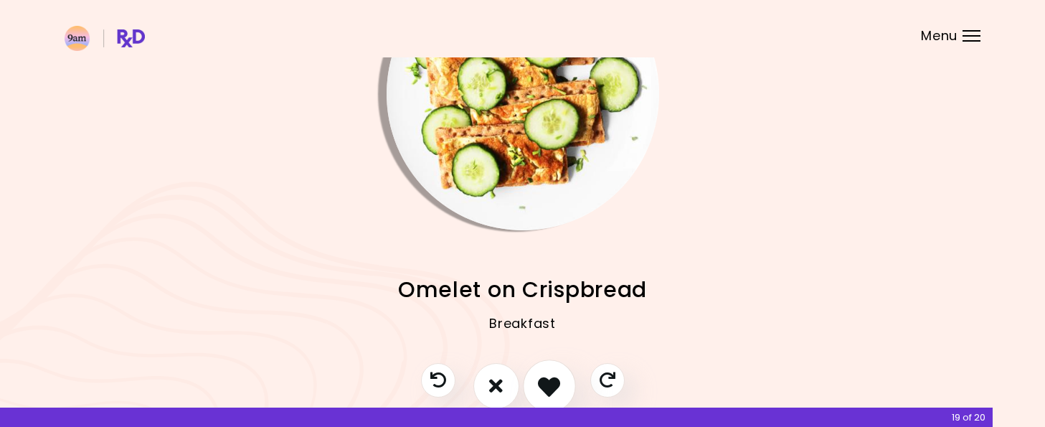
click at [541, 387] on icon "I like this recipe" at bounding box center [549, 386] width 22 height 22
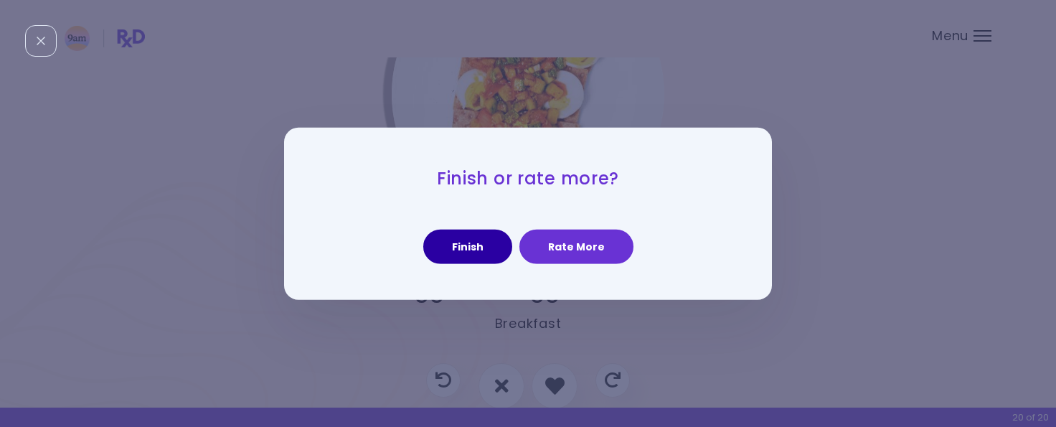
click at [475, 249] on button "Finish" at bounding box center [467, 247] width 89 height 34
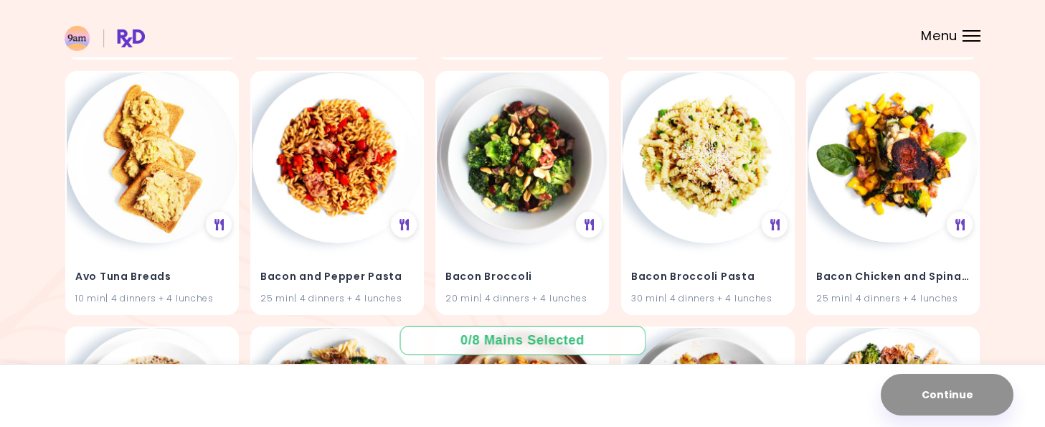
scroll to position [1929, 0]
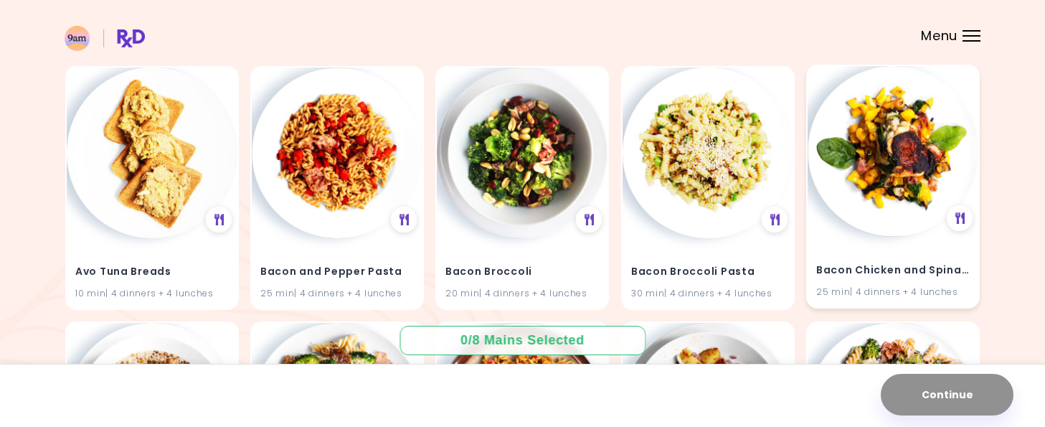
click at [881, 197] on img at bounding box center [893, 151] width 171 height 171
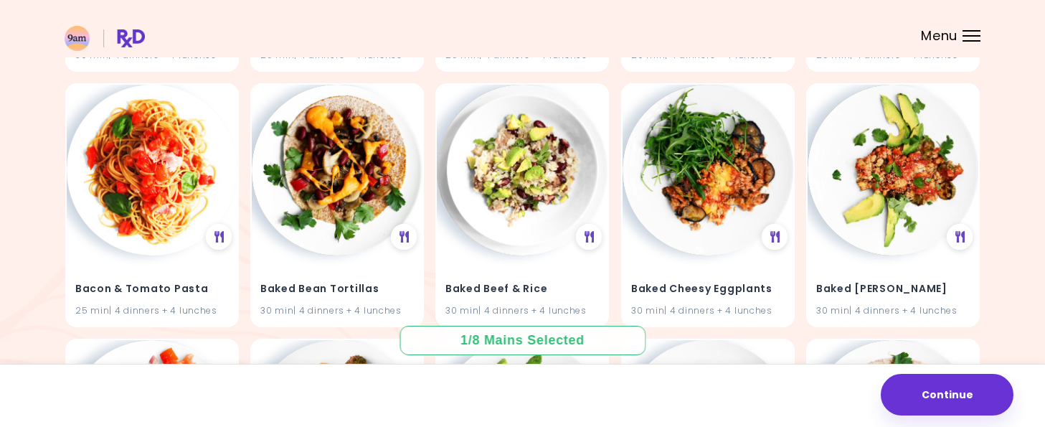
scroll to position [2437, 0]
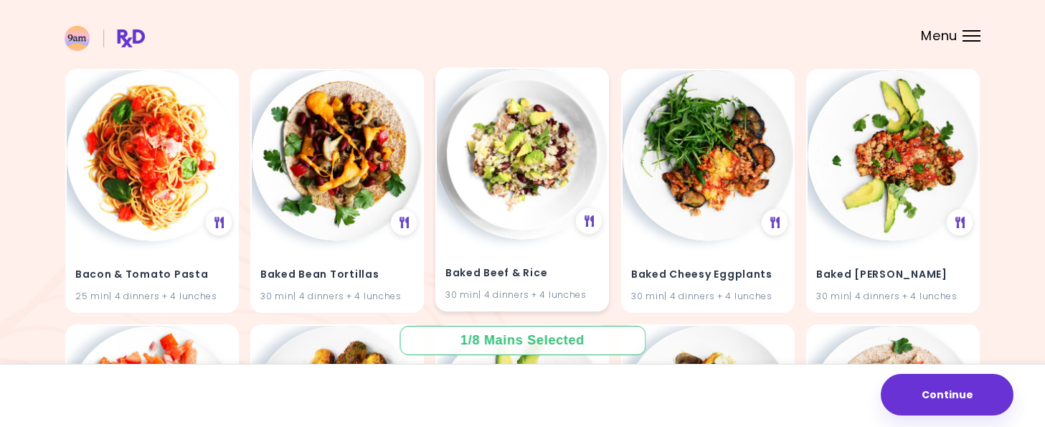
click at [482, 161] on img at bounding box center [522, 154] width 171 height 171
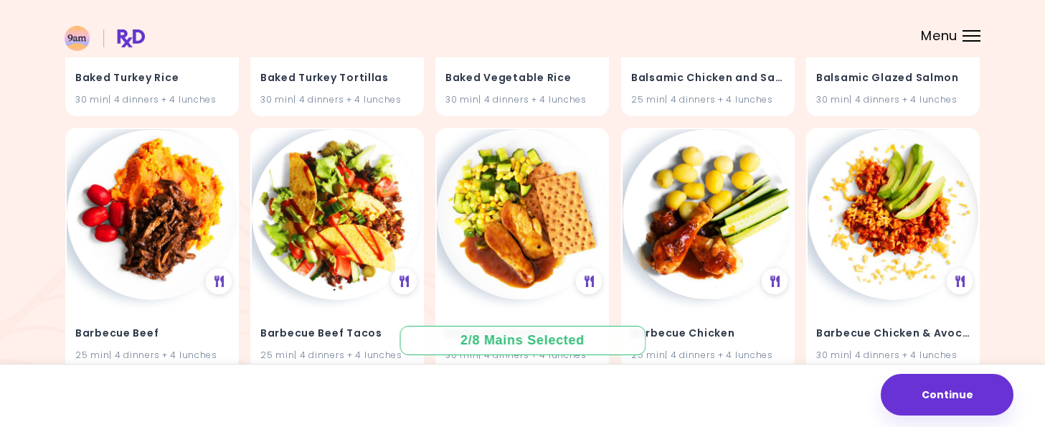
scroll to position [3924, 0]
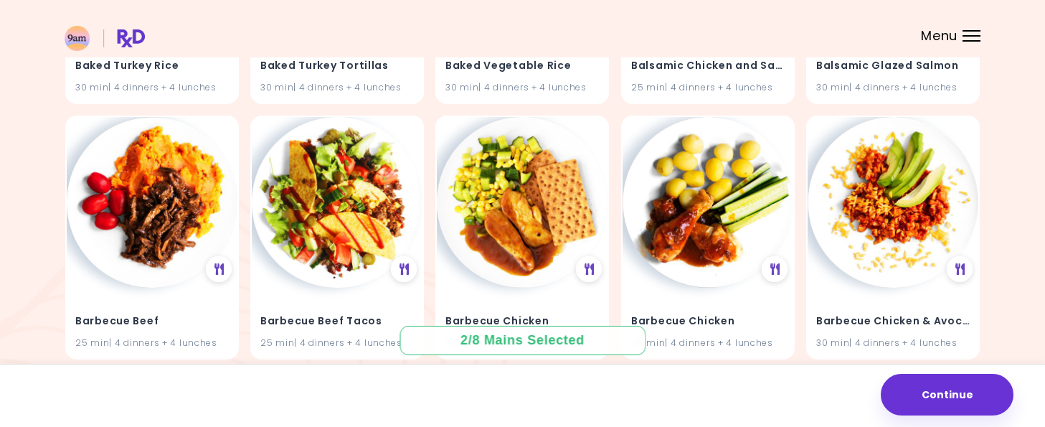
click at [139, 249] on img at bounding box center [152, 201] width 171 height 171
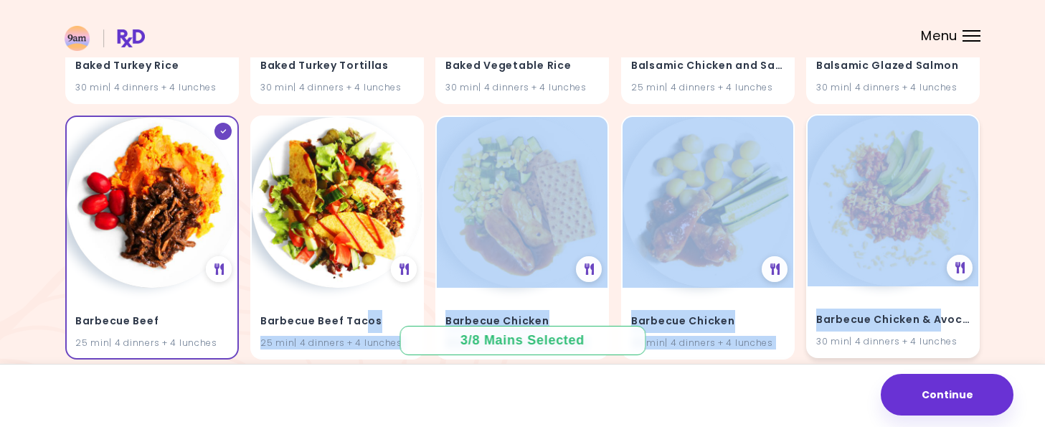
drag, startPoint x: 365, startPoint y: 319, endPoint x: 1005, endPoint y: 332, distance: 640.2
click at [979, 306] on div "Barbecue Chicken & Avocado 30 min | 4 dinners + 4 lunches" at bounding box center [894, 236] width 174 height 244
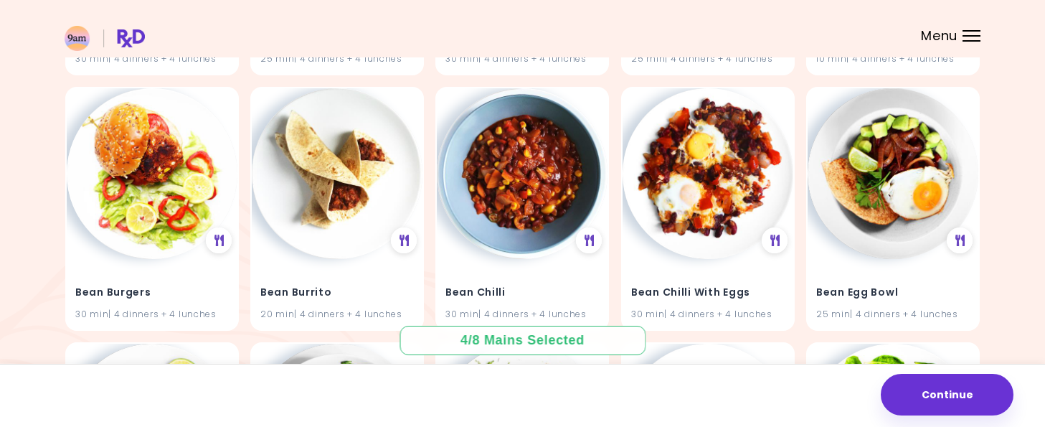
scroll to position [5511, 0]
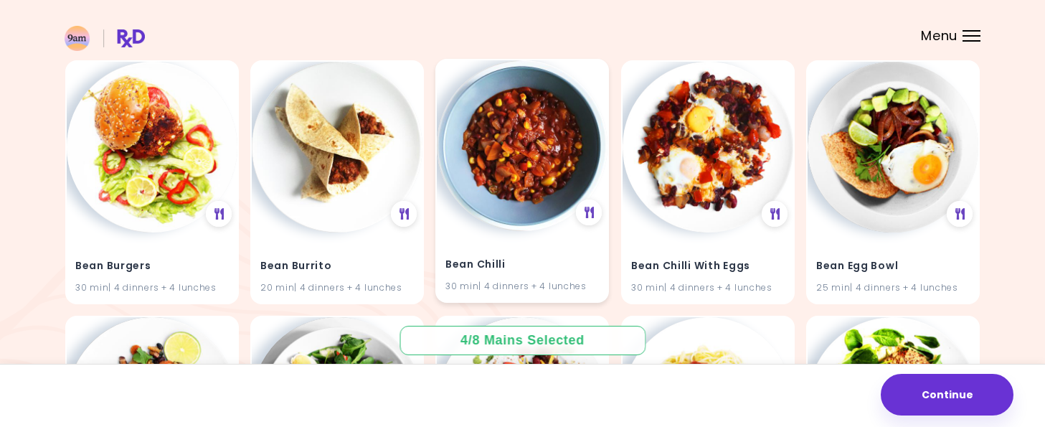
click at [514, 136] on img at bounding box center [522, 145] width 171 height 171
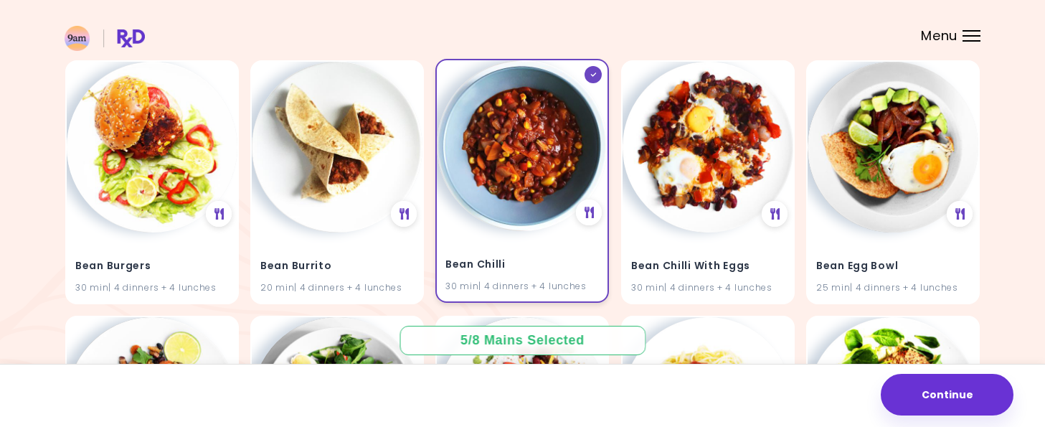
click at [565, 175] on img at bounding box center [522, 145] width 171 height 171
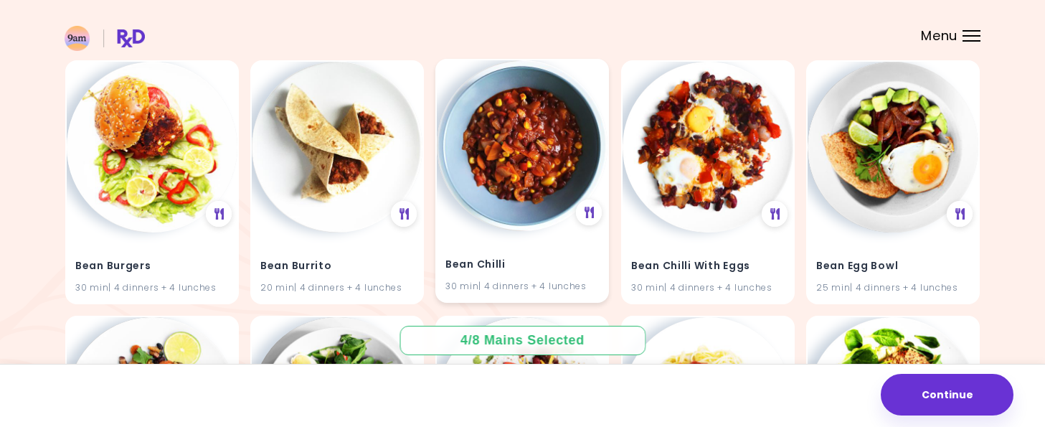
click at [502, 215] on img at bounding box center [522, 145] width 171 height 171
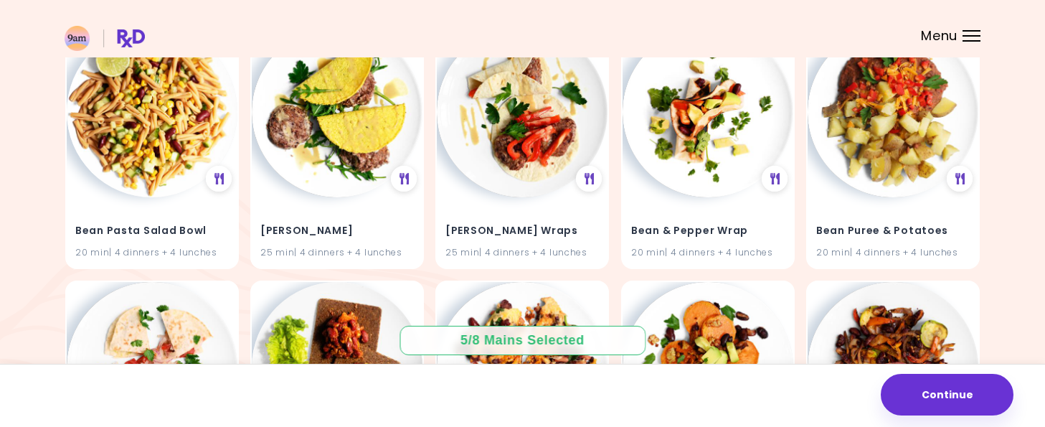
scroll to position [6987, 0]
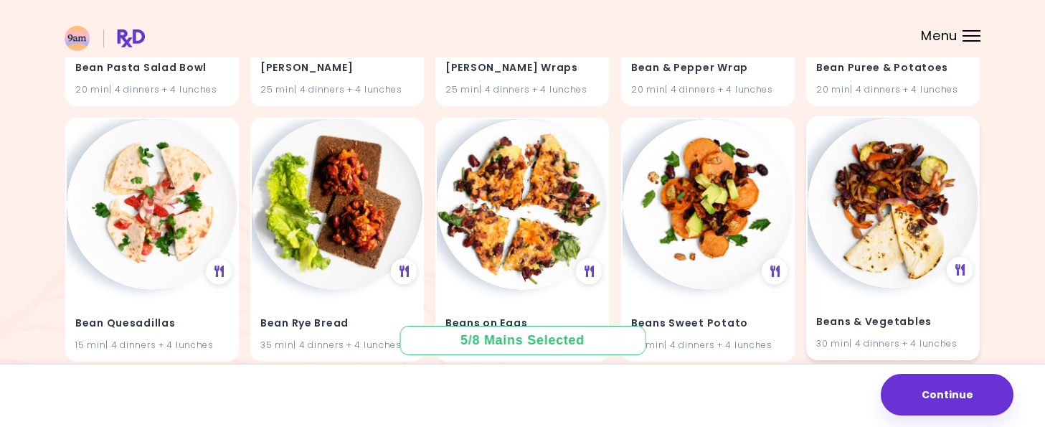
click at [918, 278] on img at bounding box center [893, 203] width 171 height 171
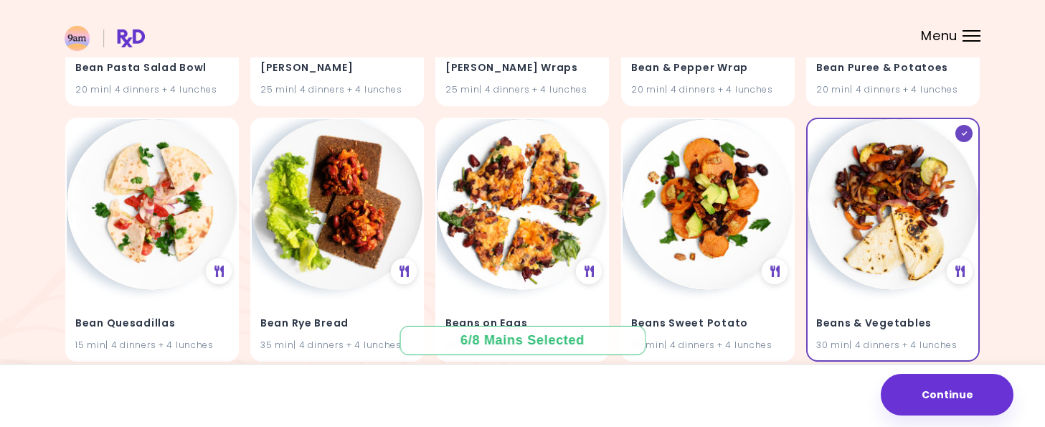
scroll to position [7361, 0]
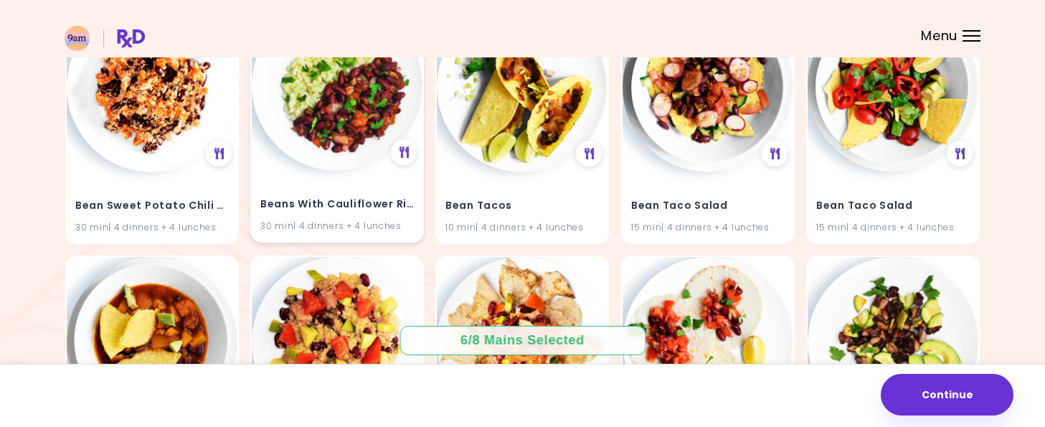
click at [354, 141] on img at bounding box center [337, 85] width 171 height 171
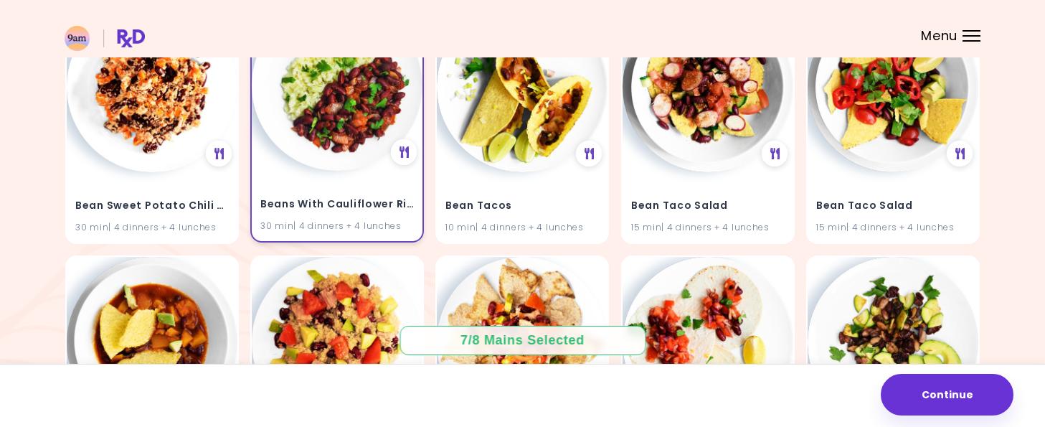
click at [354, 141] on img at bounding box center [337, 85] width 171 height 171
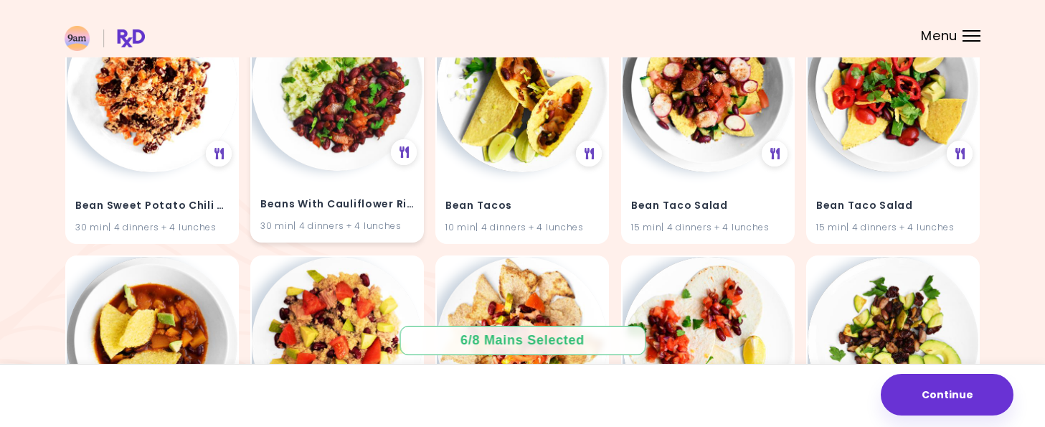
click at [366, 215] on h4 "Beans With Cauliflower Rice" at bounding box center [337, 204] width 154 height 23
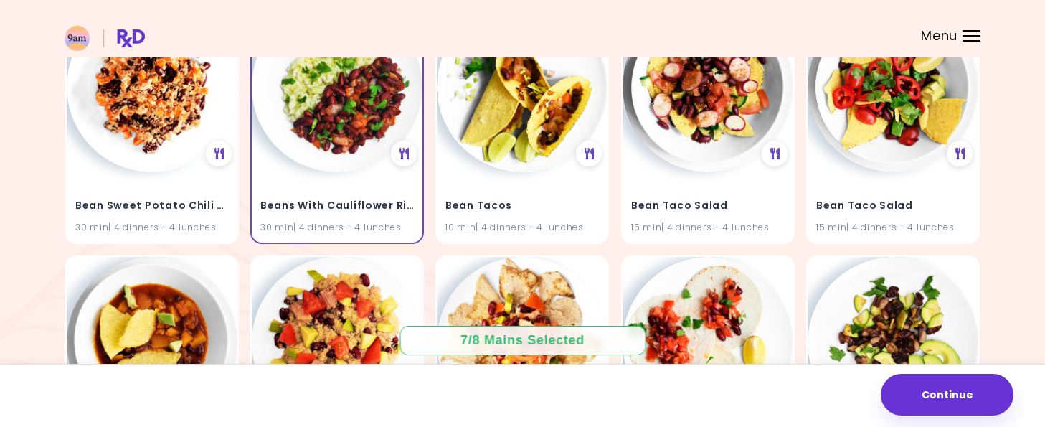
scroll to position [7734, 0]
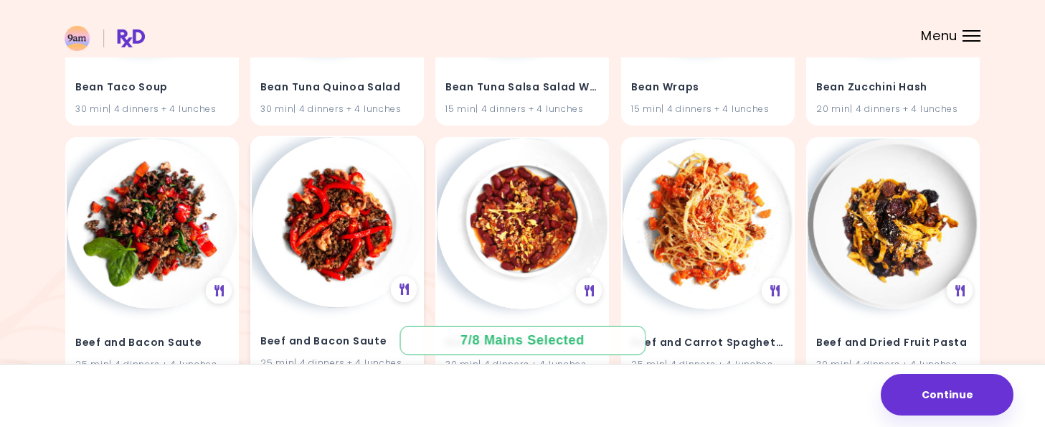
click at [314, 204] on img at bounding box center [337, 222] width 171 height 171
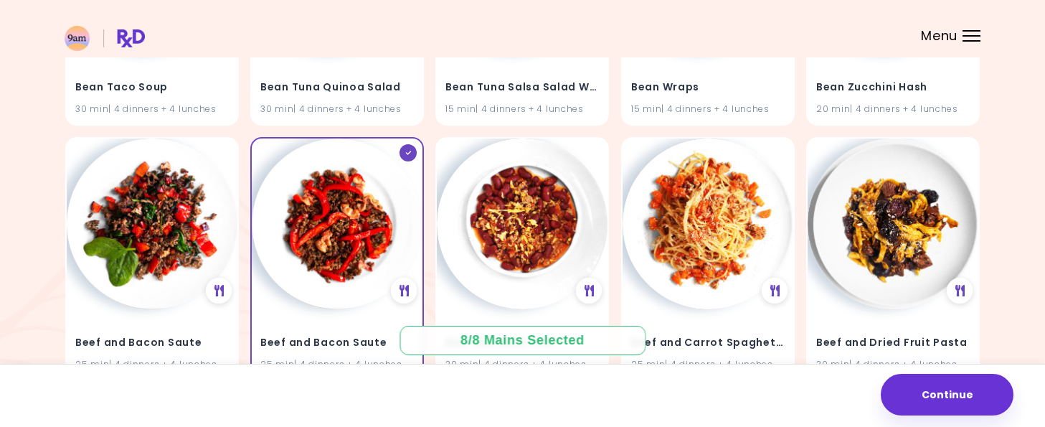
scroll to position [8074, 0]
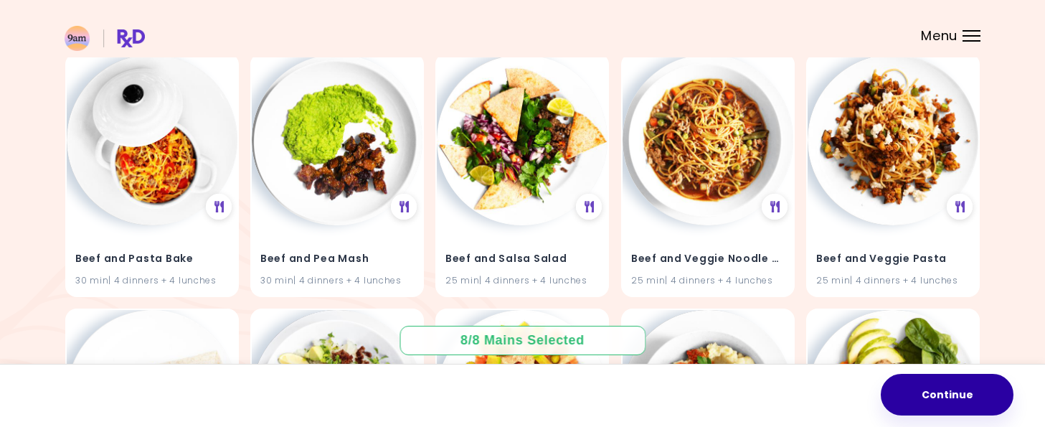
click at [982, 392] on button "Continue" at bounding box center [947, 395] width 133 height 42
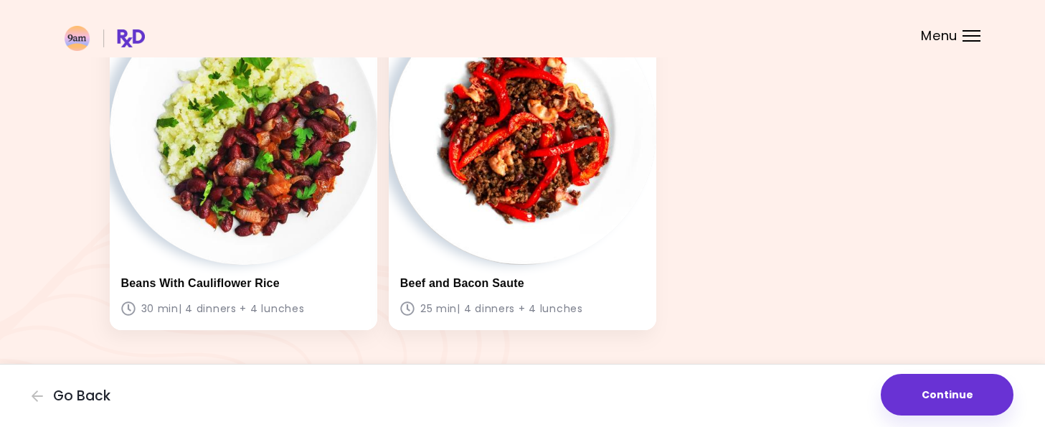
scroll to position [862, 0]
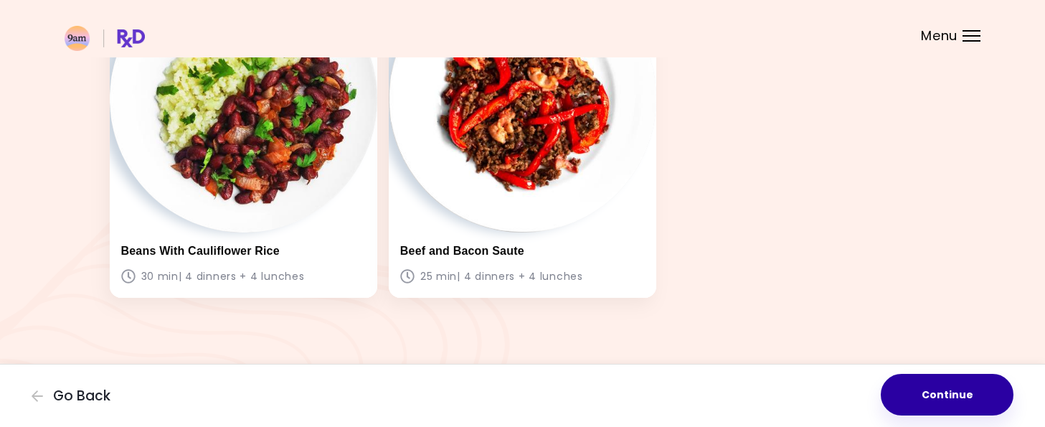
click at [925, 384] on button "Continue" at bounding box center [947, 395] width 133 height 42
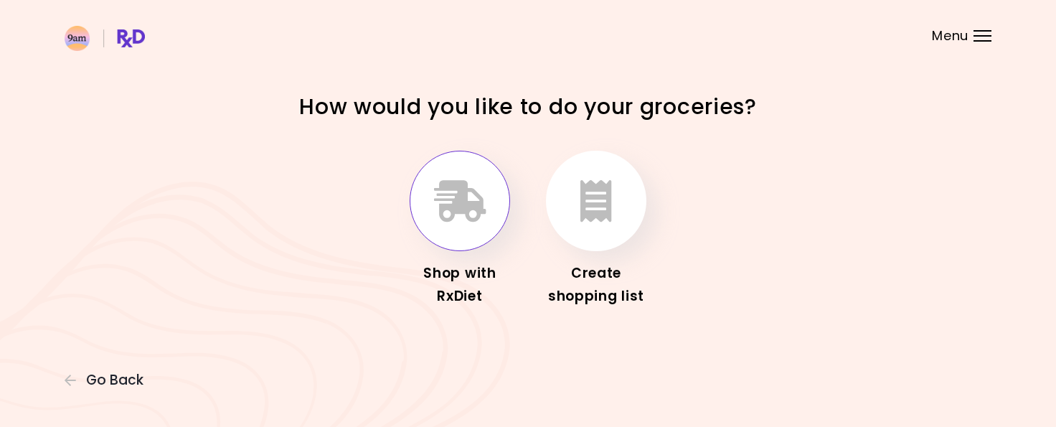
click at [419, 202] on button "button" at bounding box center [460, 201] width 100 height 100
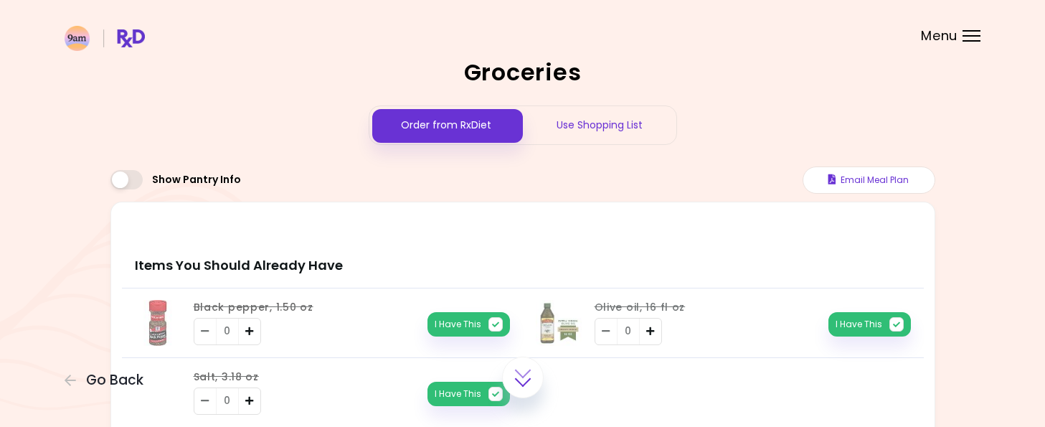
click at [980, 21] on header at bounding box center [522, 28] width 1045 height 57
drag, startPoint x: 968, startPoint y: 48, endPoint x: 968, endPoint y: 39, distance: 8.6
click at [968, 40] on div at bounding box center [972, 40] width 18 height 1
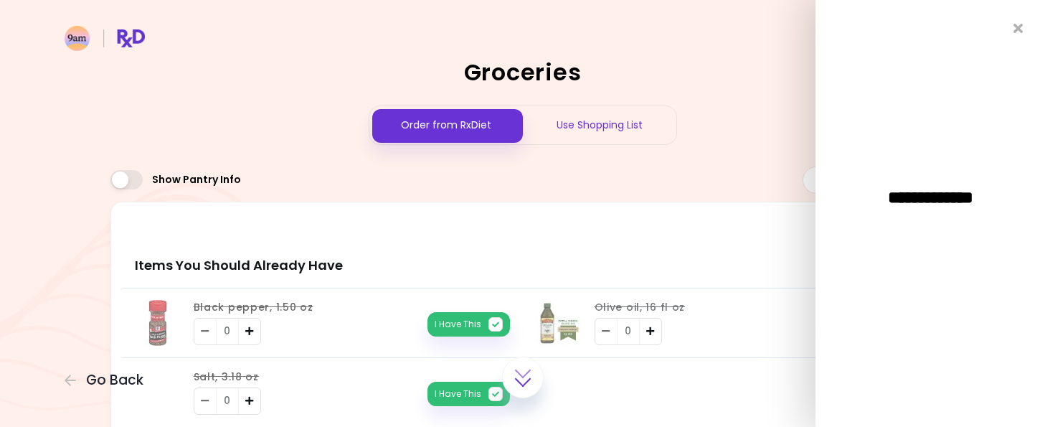
click at [1025, 29] on div "**********" at bounding box center [931, 213] width 230 height 427
